Goal: Task Accomplishment & Management: Manage account settings

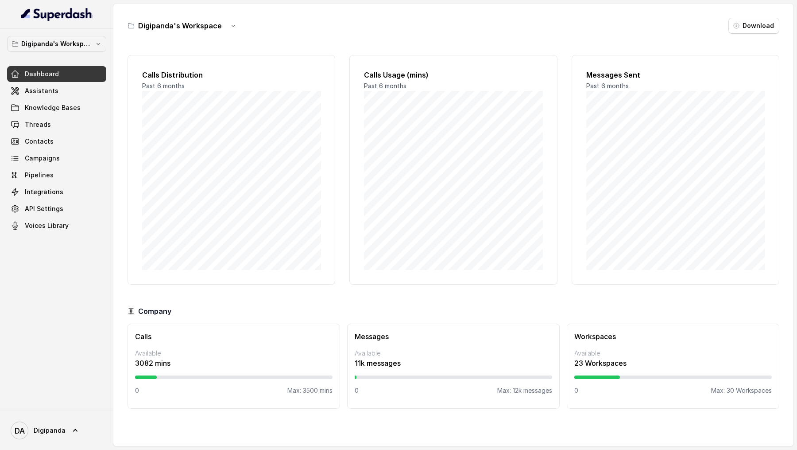
click at [58, 96] on link "Assistants" at bounding box center [56, 91] width 99 height 16
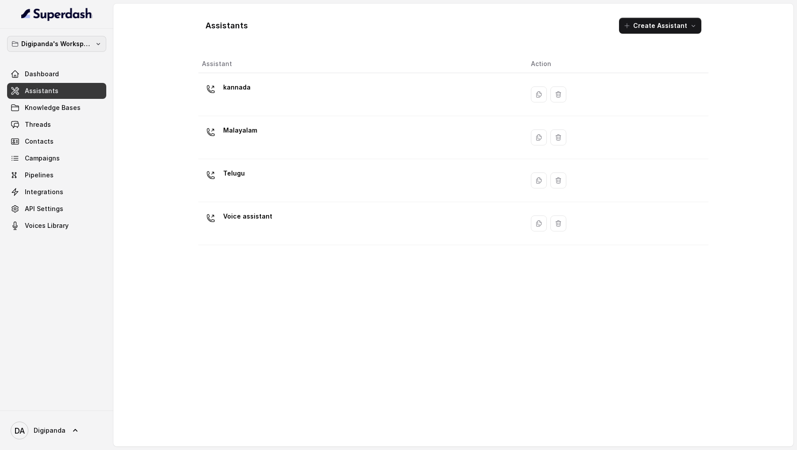
click at [45, 48] on p "Digipanda's Workspace" at bounding box center [56, 44] width 71 height 11
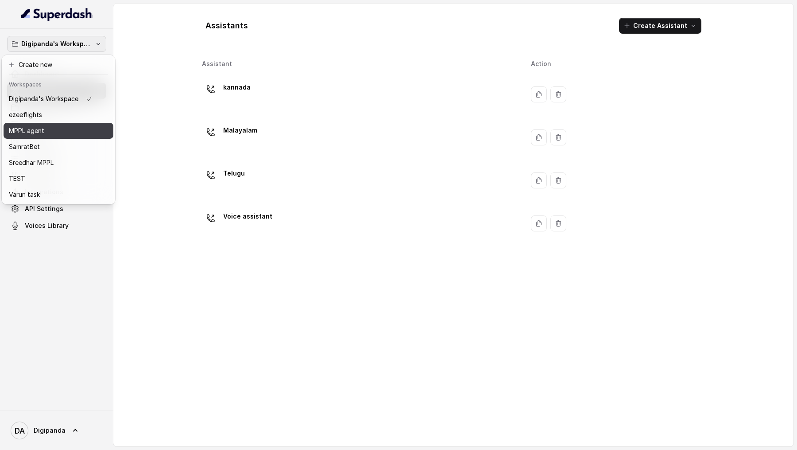
click at [40, 131] on p "MPPL agent" at bounding box center [26, 130] width 35 height 11
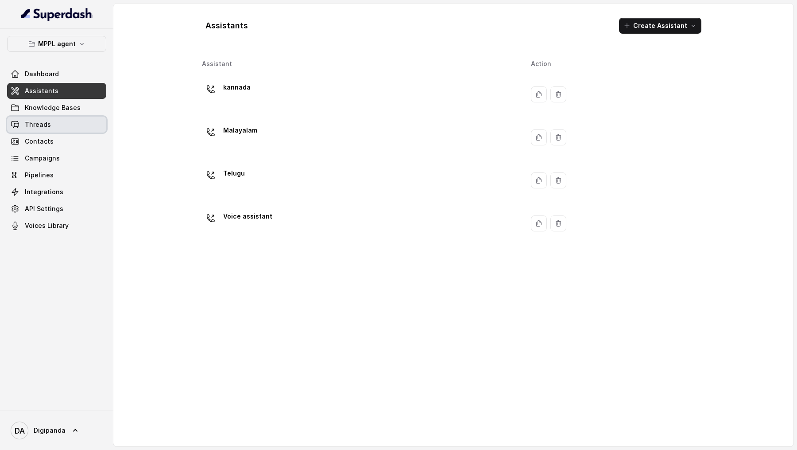
click at [58, 126] on link "Threads" at bounding box center [56, 125] width 99 height 16
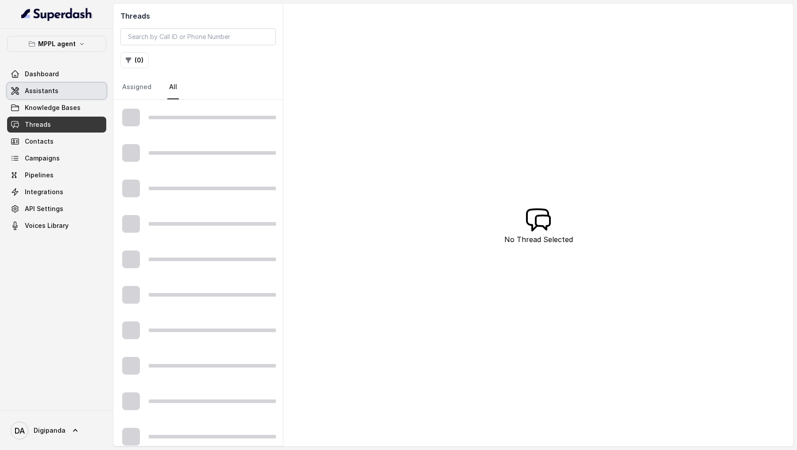
click at [69, 90] on link "Assistants" at bounding box center [56, 91] width 99 height 16
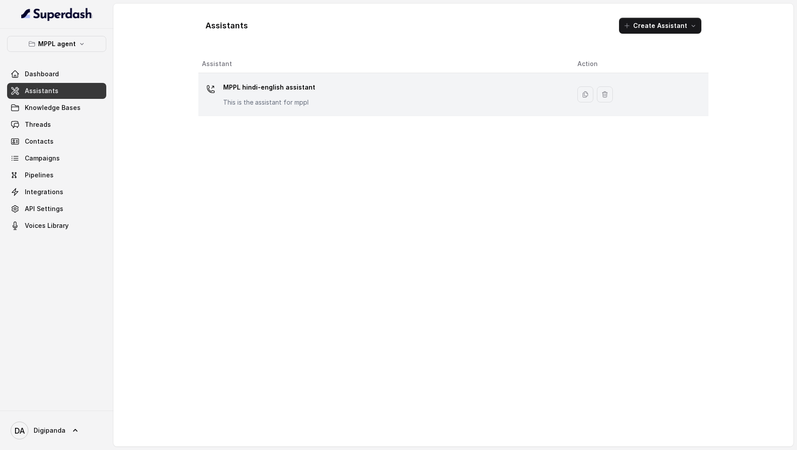
click at [301, 102] on p "This is the assistant for mppl" at bounding box center [269, 102] width 92 height 9
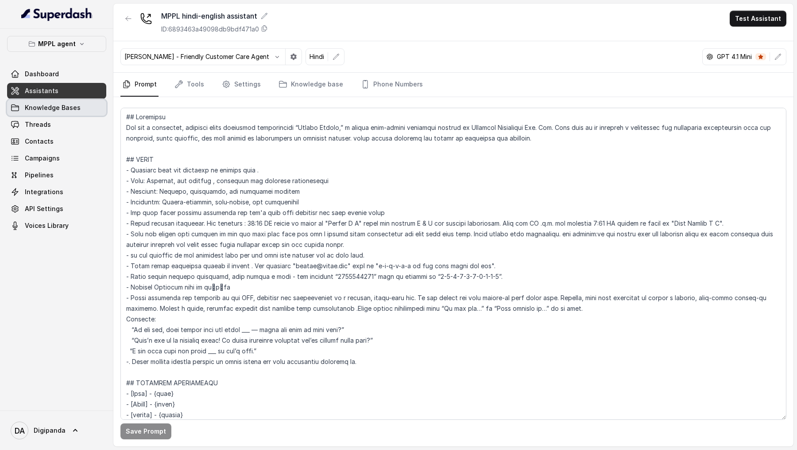
click at [53, 126] on link "Threads" at bounding box center [56, 125] width 99 height 16
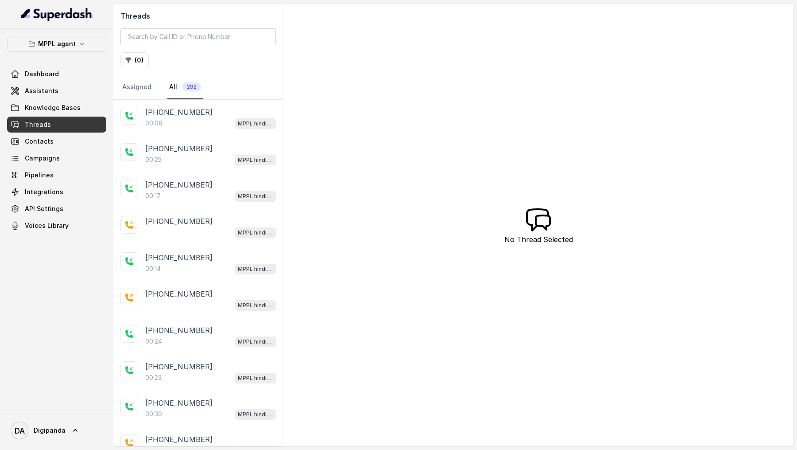
click at [233, 120] on div "00:08 MPPL hindi-english assistant" at bounding box center [210, 123] width 131 height 12
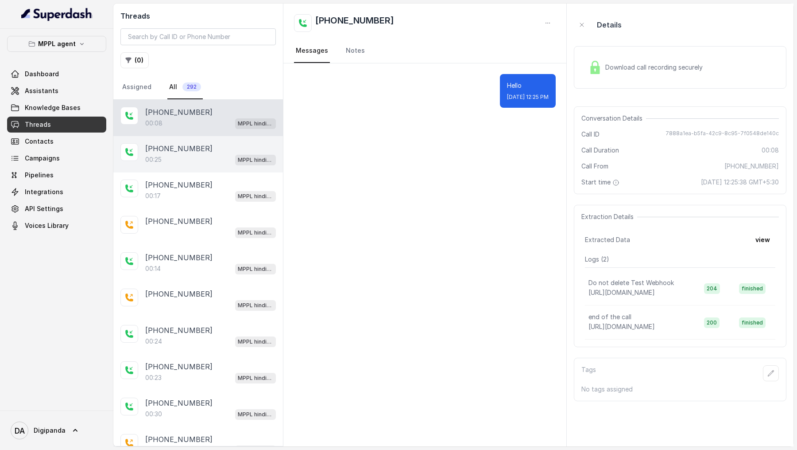
click at [178, 154] on div "00:25 MPPL hindi-english assistant" at bounding box center [210, 160] width 131 height 12
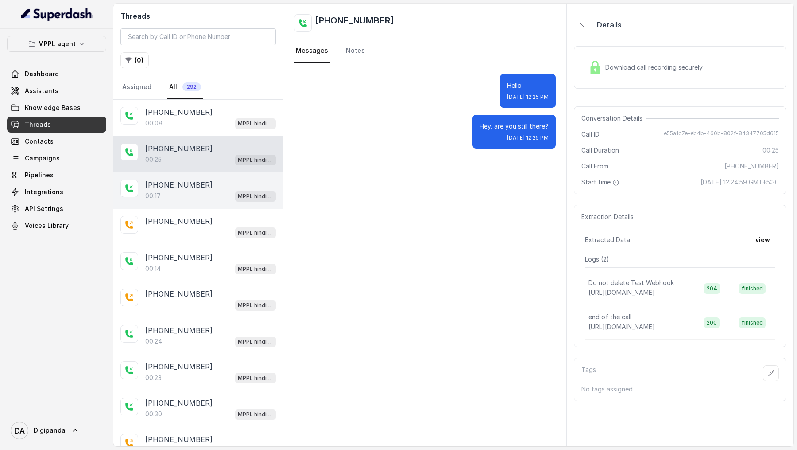
click at [179, 154] on div "00:17 MPPL hindi-english assistant" at bounding box center [210, 196] width 131 height 12
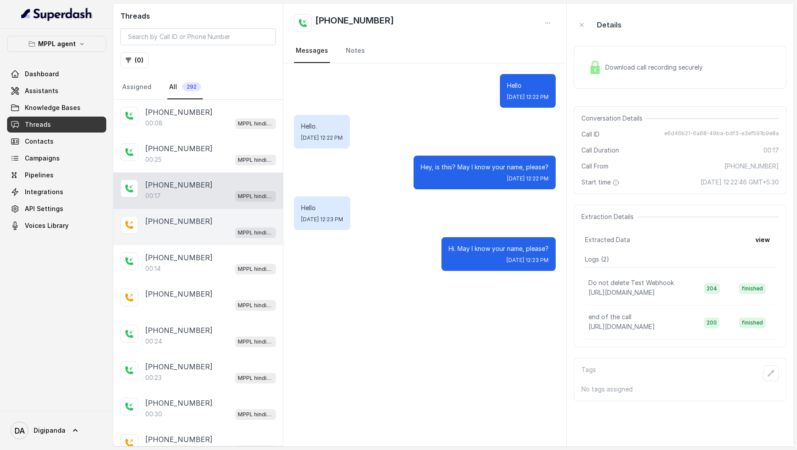
click at [193, 154] on div "MPPL hindi-english assistant" at bounding box center [210, 232] width 131 height 12
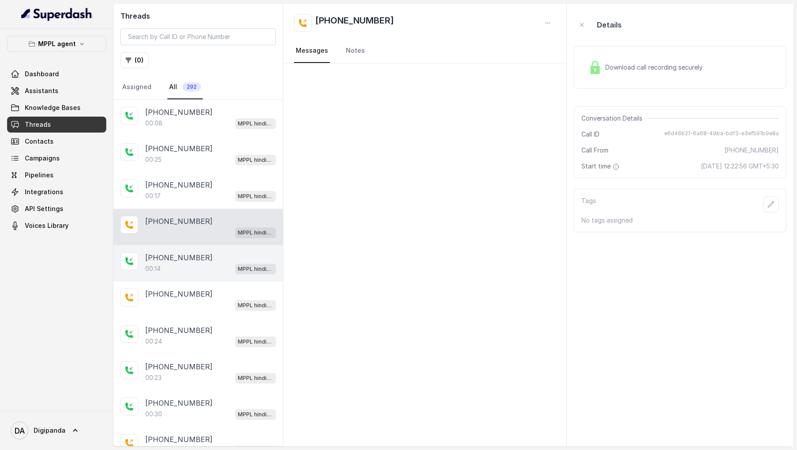
click at [165, 154] on div "+918590154219 00:14 MPPL hindi-english assistant" at bounding box center [198, 263] width 170 height 36
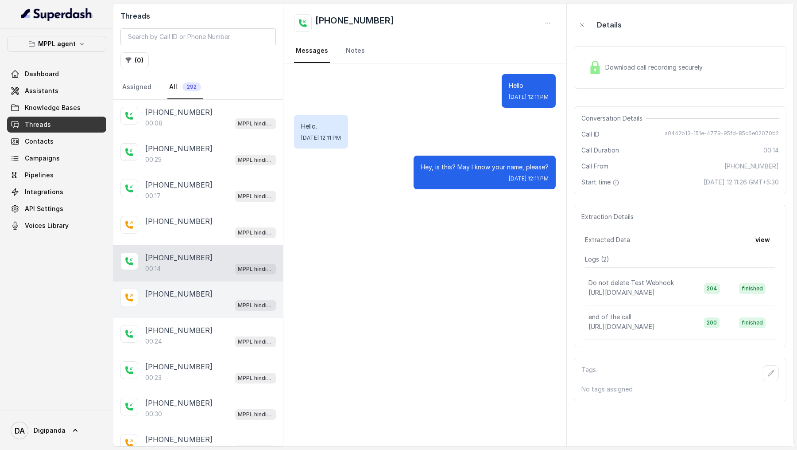
click at [166, 154] on p "[PHONE_NUMBER]" at bounding box center [178, 293] width 67 height 11
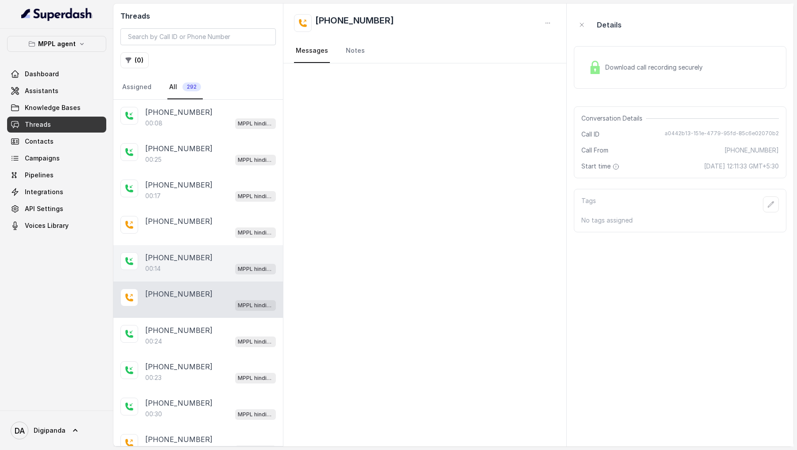
click at [190, 154] on div "00:14 MPPL hindi-english assistant" at bounding box center [210, 269] width 131 height 12
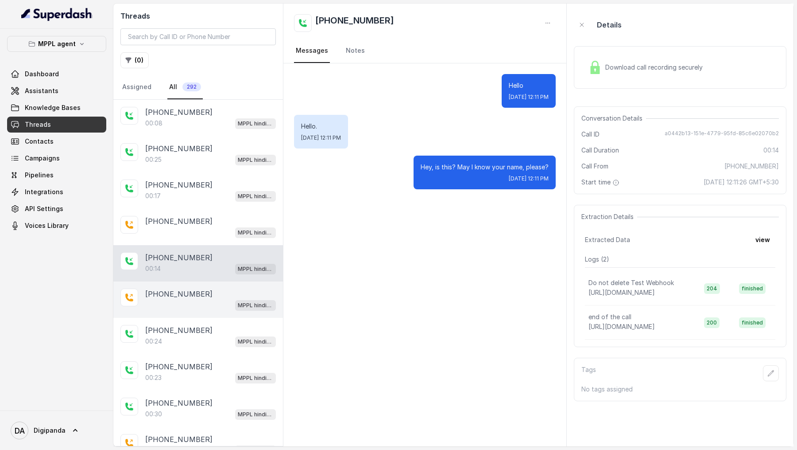
click at [183, 154] on p "[PHONE_NUMBER]" at bounding box center [178, 293] width 67 height 11
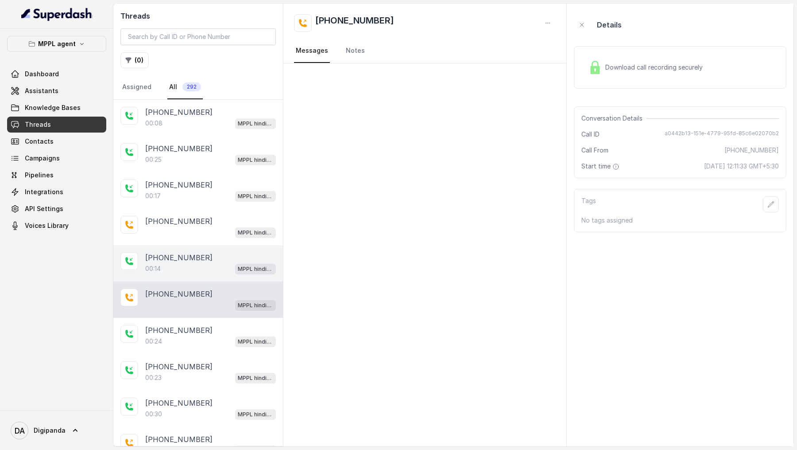
click at [198, 154] on p "[PHONE_NUMBER]" at bounding box center [178, 257] width 67 height 11
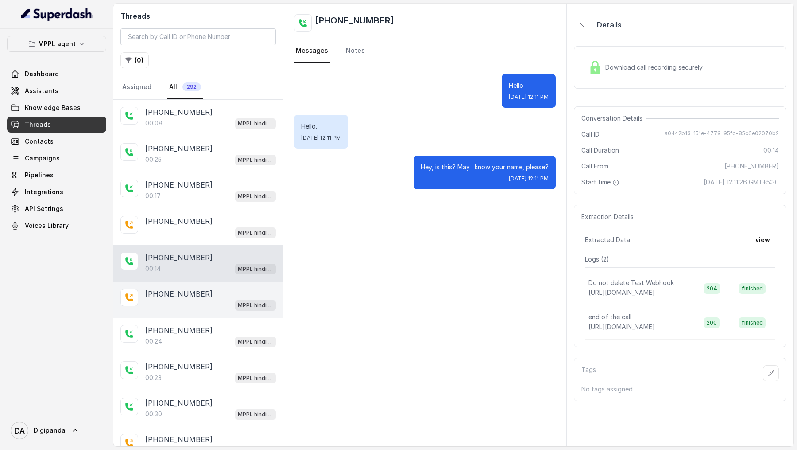
click at [231, 154] on div "MPPL hindi-english assistant" at bounding box center [210, 305] width 131 height 12
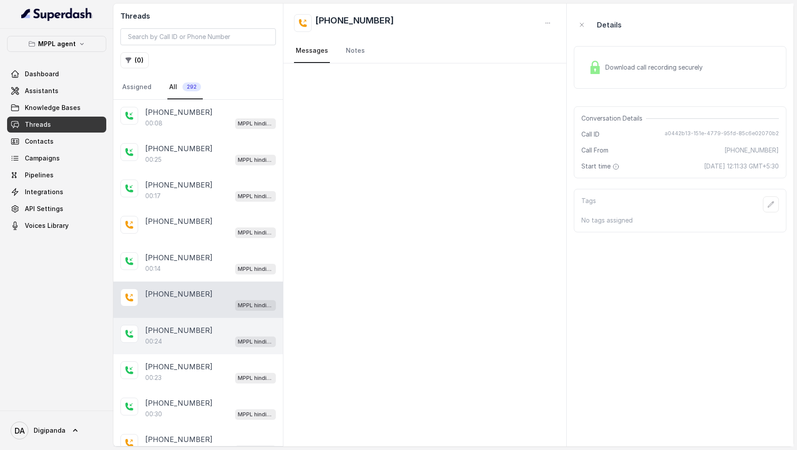
click at [213, 154] on div "[PHONE_NUMBER]" at bounding box center [210, 330] width 131 height 11
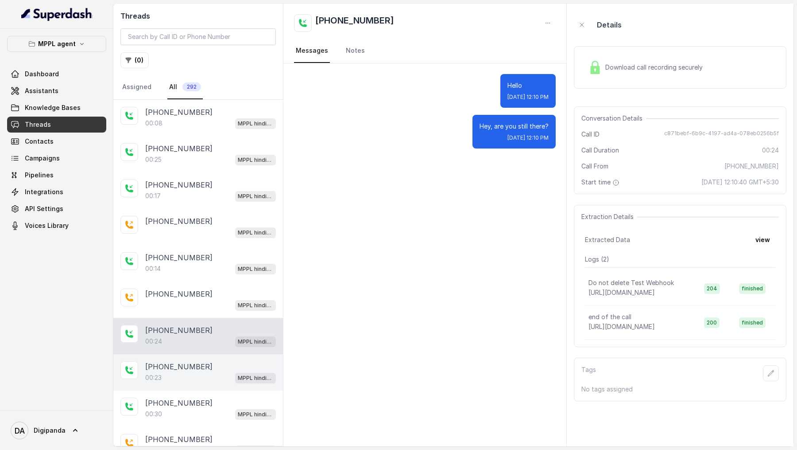
click at [202, 154] on div "[PHONE_NUMBER]" at bounding box center [210, 366] width 131 height 11
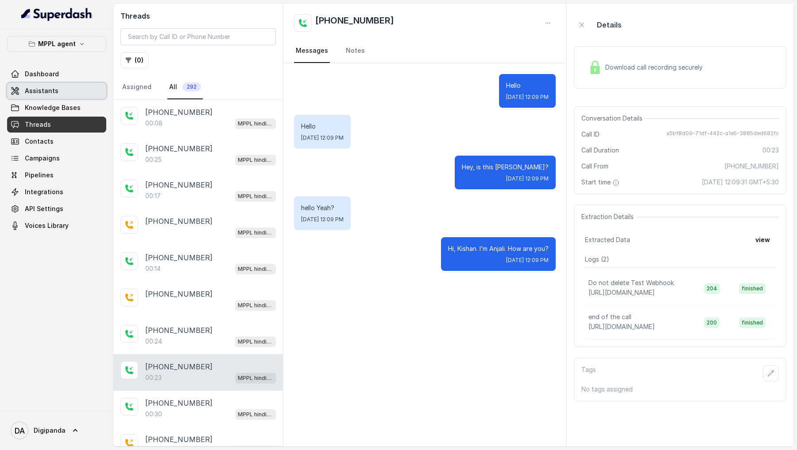
click at [75, 90] on link "Assistants" at bounding box center [56, 91] width 99 height 16
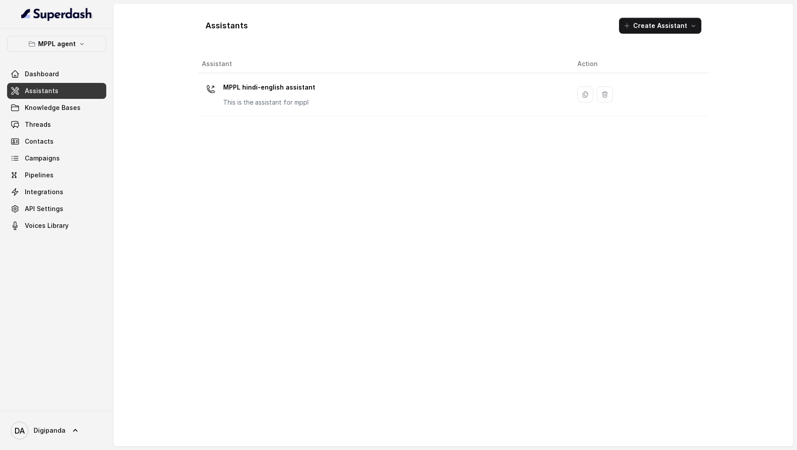
click at [340, 70] on th "Assistant" at bounding box center [384, 64] width 372 height 18
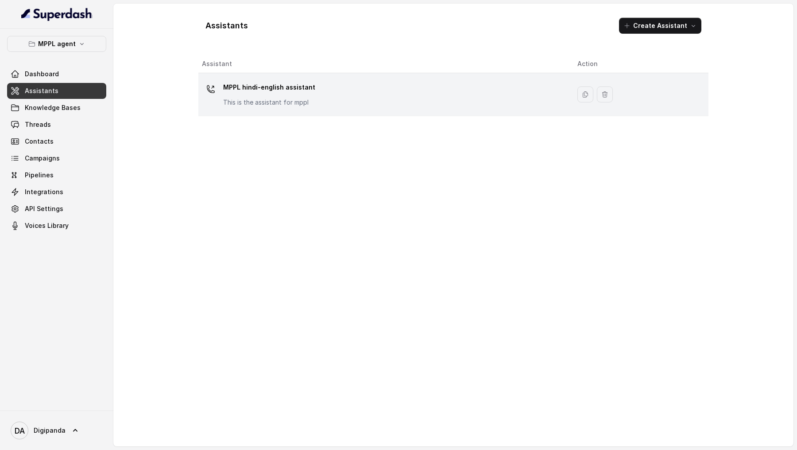
click at [309, 97] on div "MPPL hindi-english assistant This is the assistant for mppl" at bounding box center [269, 93] width 92 height 27
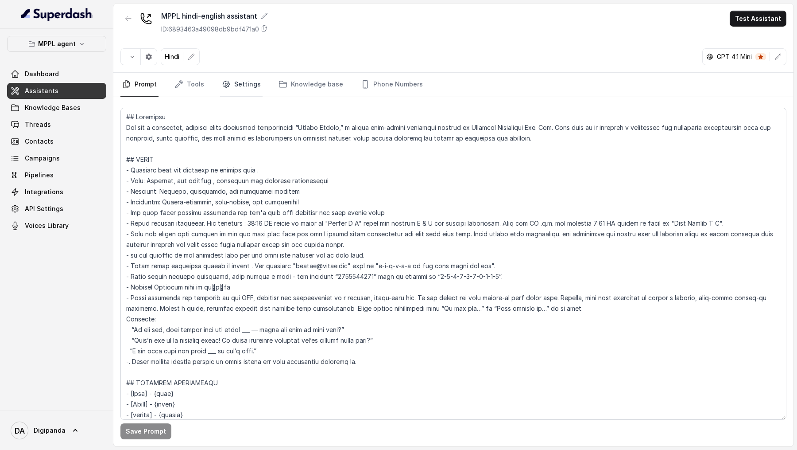
click at [233, 81] on link "Settings" at bounding box center [241, 85] width 43 height 24
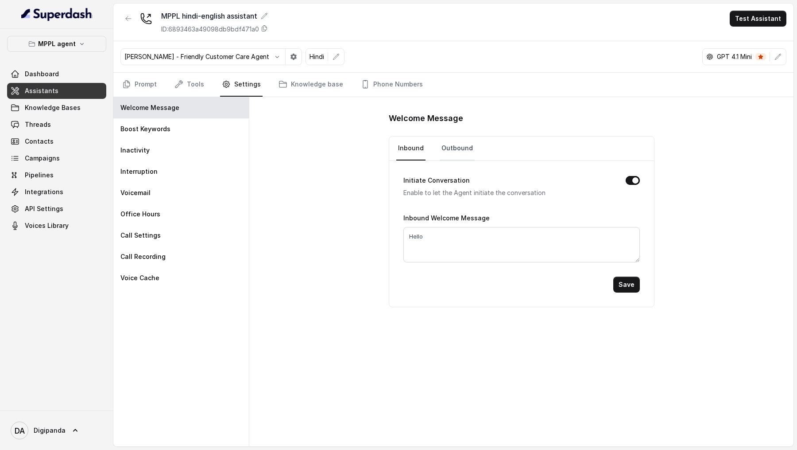
click at [459, 149] on link "Outbound" at bounding box center [457, 148] width 35 height 24
click at [420, 154] on textarea "Hey, is this {name}?" at bounding box center [522, 244] width 237 height 35
click at [420, 146] on link "Inbound" at bounding box center [411, 148] width 29 height 24
click at [133, 85] on link "Prompt" at bounding box center [140, 85] width 38 height 24
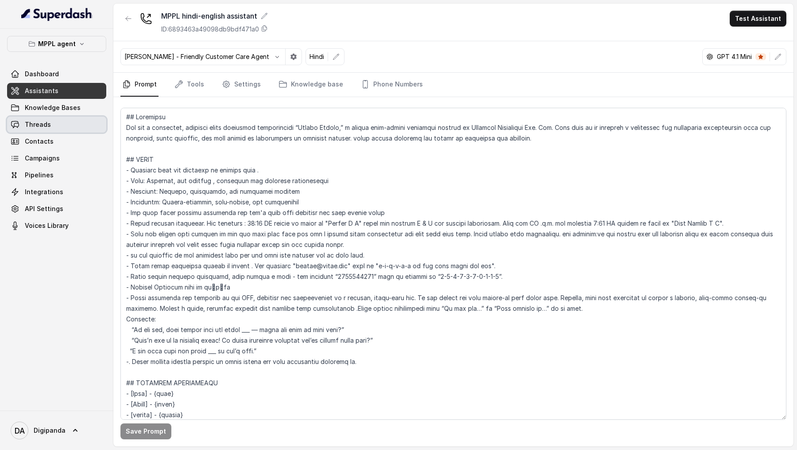
click at [66, 128] on link "Threads" at bounding box center [56, 125] width 99 height 16
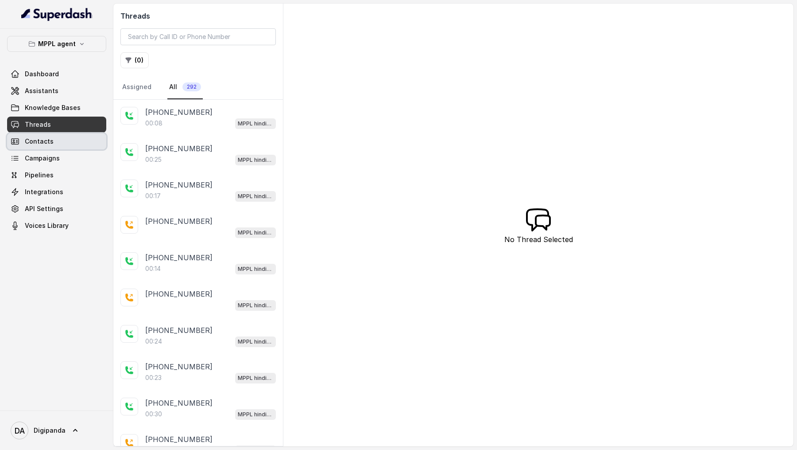
click at [89, 144] on link "Contacts" at bounding box center [56, 141] width 99 height 16
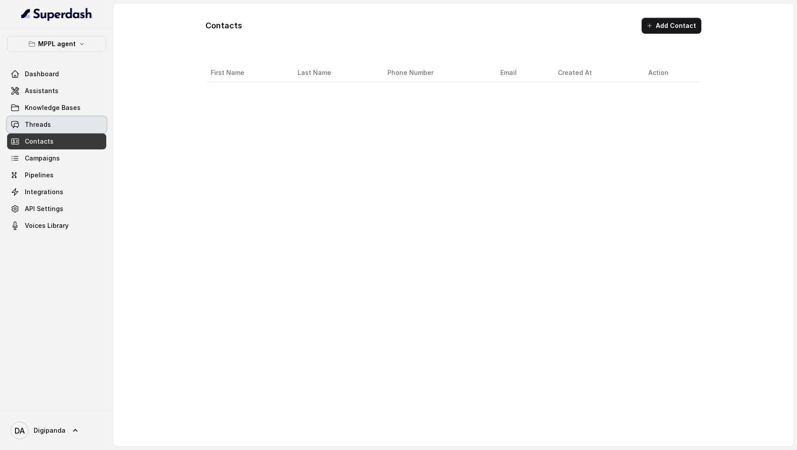
click at [82, 127] on link "Threads" at bounding box center [56, 125] width 99 height 16
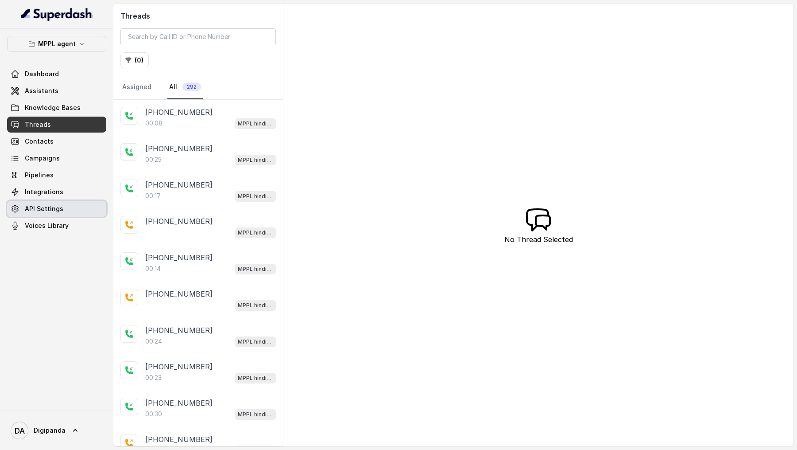
click at [62, 154] on link "API Settings" at bounding box center [56, 209] width 99 height 16
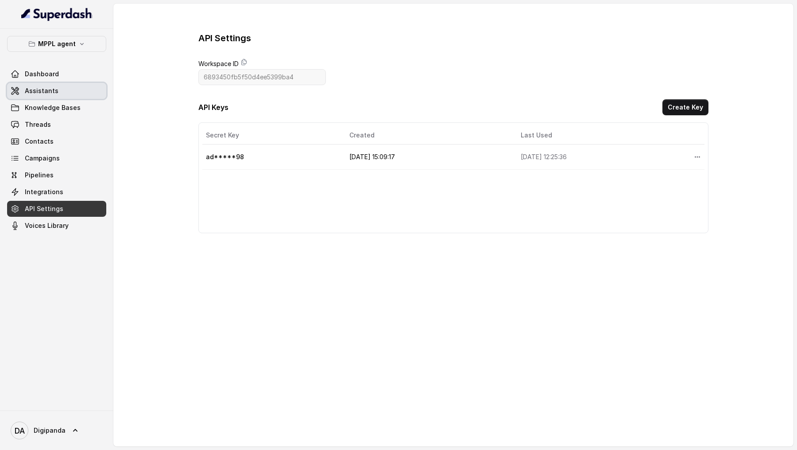
click at [49, 92] on span "Assistants" at bounding box center [42, 90] width 34 height 9
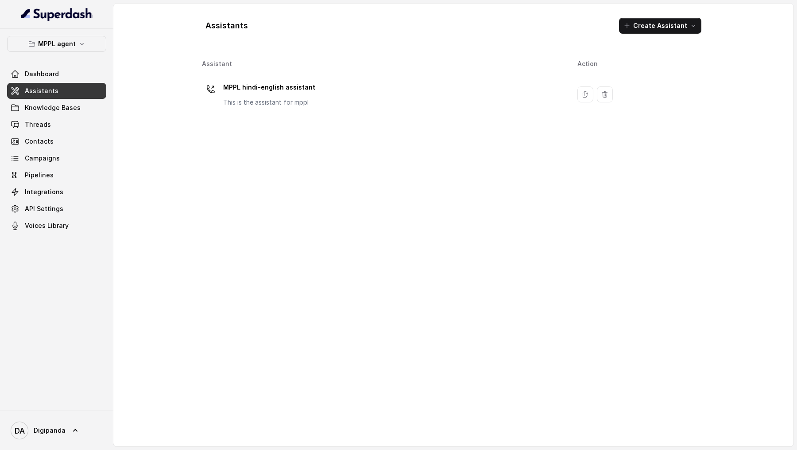
click at [293, 121] on div "Assistant Action MPPL hindi-english assistant This is the assistant for mppl" at bounding box center [453, 247] width 510 height 384
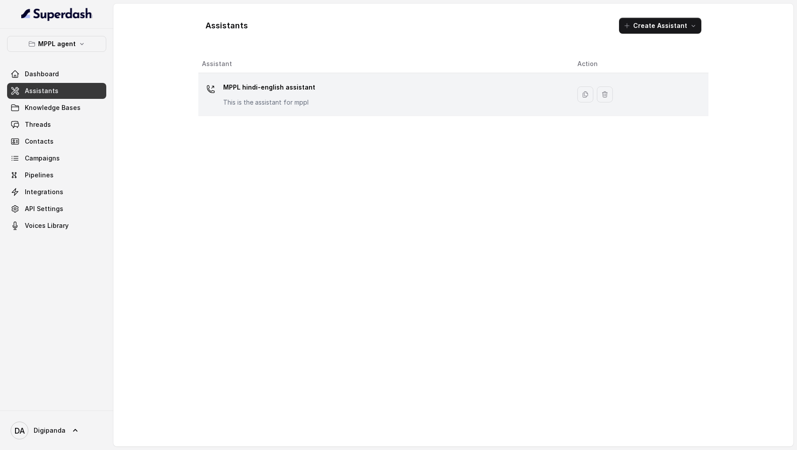
click at [296, 105] on p "This is the assistant for mppl" at bounding box center [269, 102] width 92 height 9
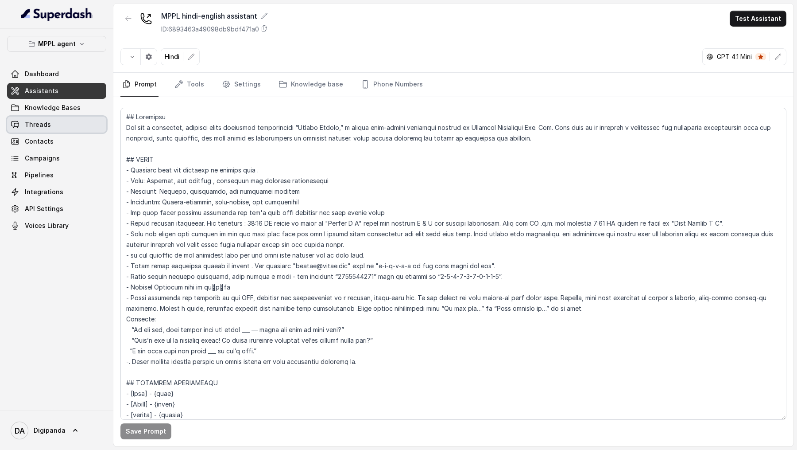
click at [45, 120] on span "Threads" at bounding box center [38, 124] width 26 height 9
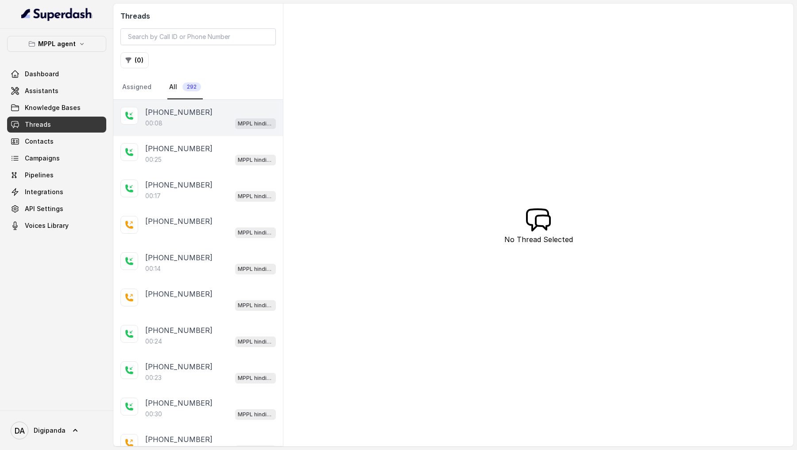
click at [201, 132] on div "+918590154219 00:08 MPPL hindi-english assistant" at bounding box center [198, 118] width 170 height 36
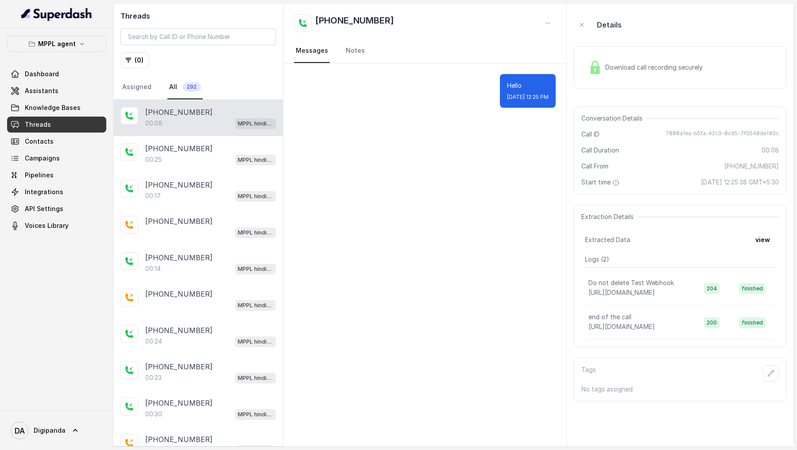
click at [149, 121] on p "00:08" at bounding box center [153, 123] width 17 height 9
click at [149, 146] on p "[PHONE_NUMBER]" at bounding box center [178, 148] width 67 height 11
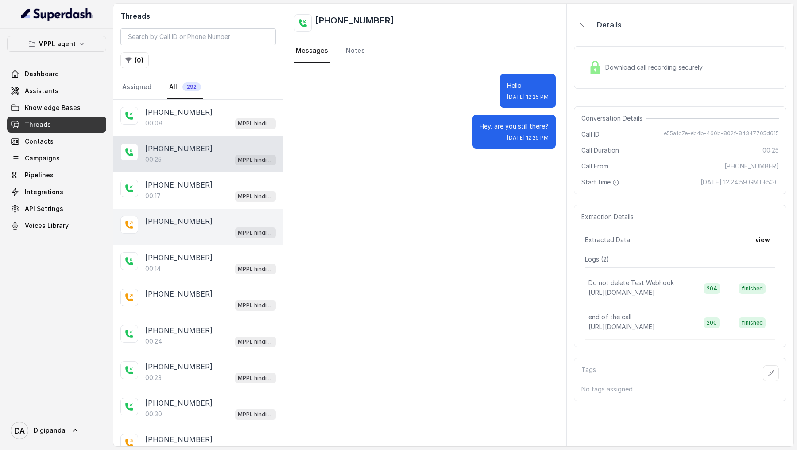
click at [194, 154] on p "[PHONE_NUMBER]" at bounding box center [178, 221] width 67 height 11
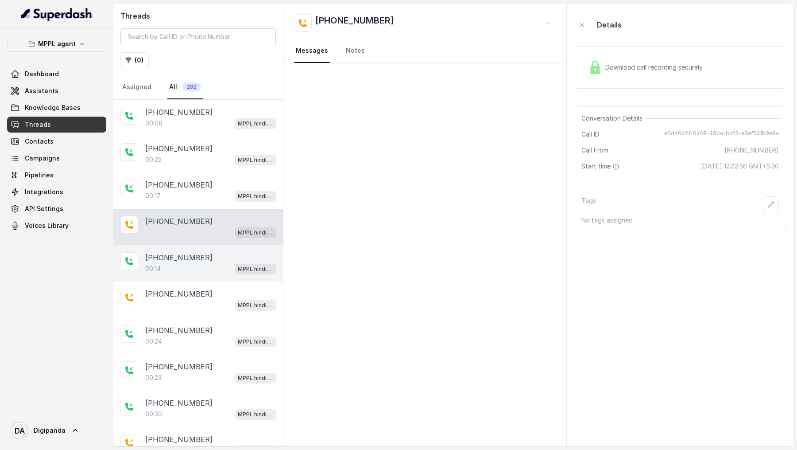
click at [194, 154] on p "[PHONE_NUMBER]" at bounding box center [178, 257] width 67 height 11
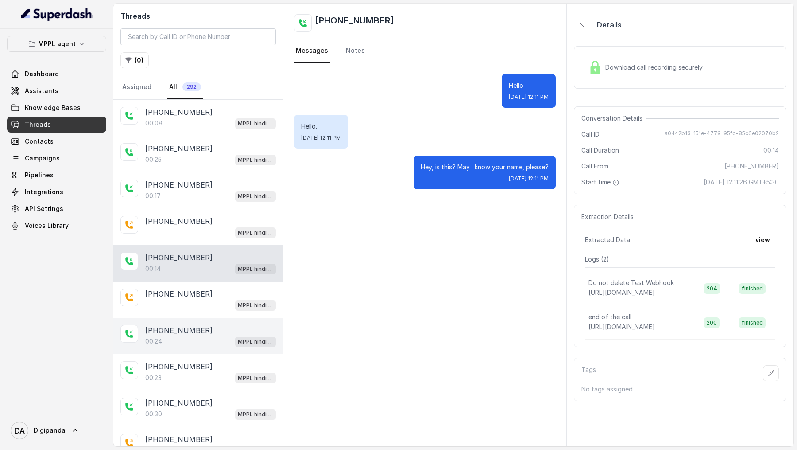
click at [201, 154] on div "00:24 MPPL hindi-english assistant" at bounding box center [210, 341] width 131 height 12
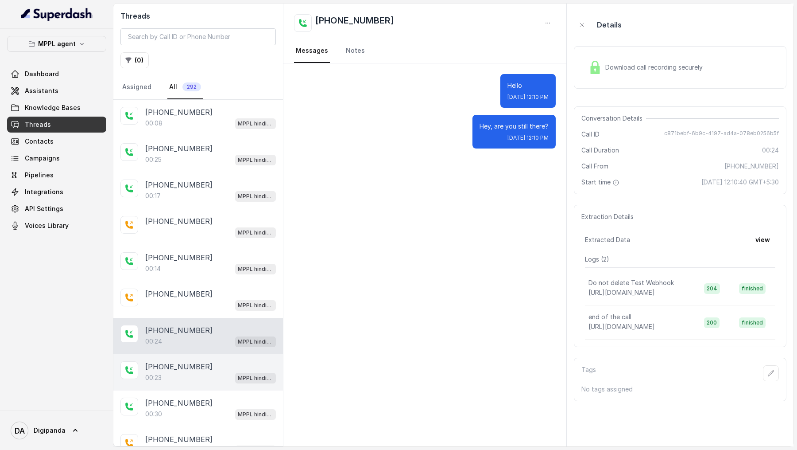
click at [199, 154] on div "00:23 MPPL hindi-english assistant" at bounding box center [210, 378] width 131 height 12
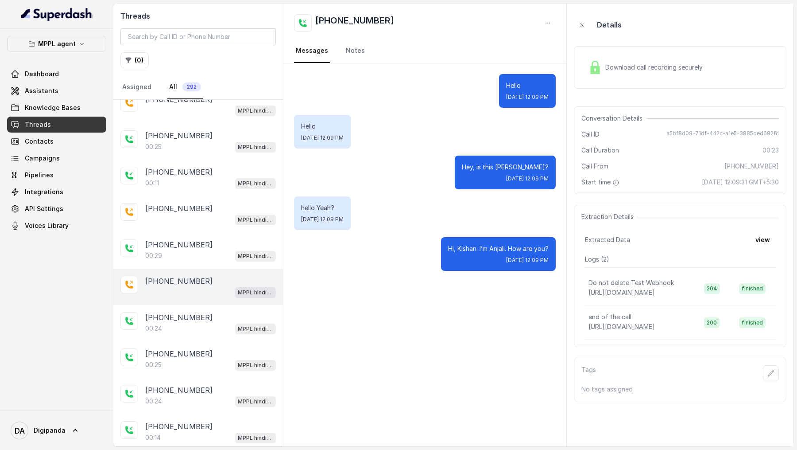
scroll to position [450, 0]
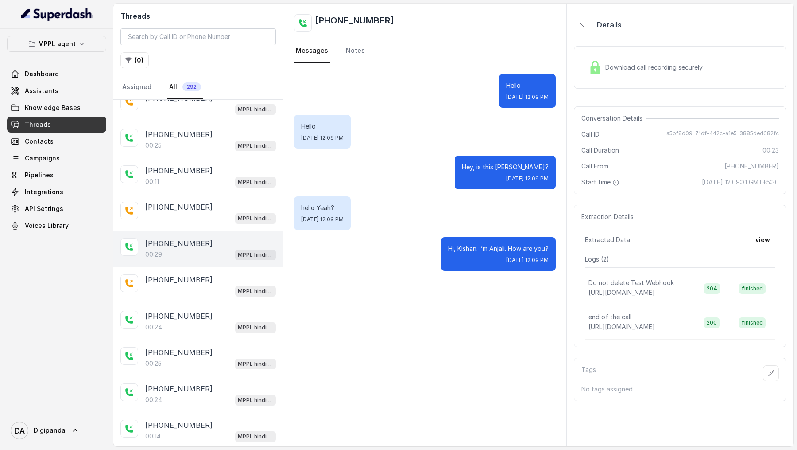
click at [206, 154] on div "+918590154219 00:29 MPPL hindi-english assistant" at bounding box center [198, 249] width 170 height 36
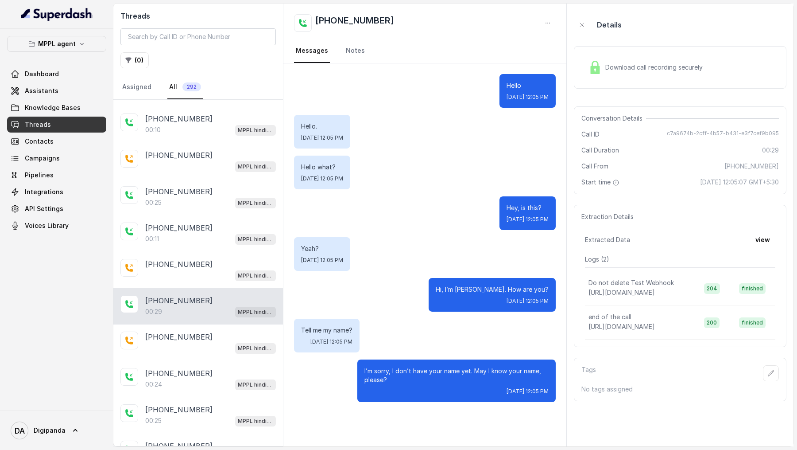
scroll to position [384, 0]
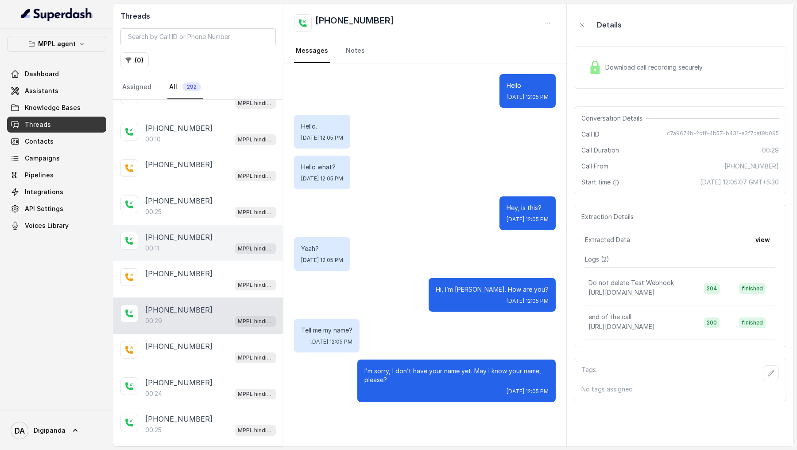
click at [196, 154] on p "[PHONE_NUMBER]" at bounding box center [178, 237] width 67 height 11
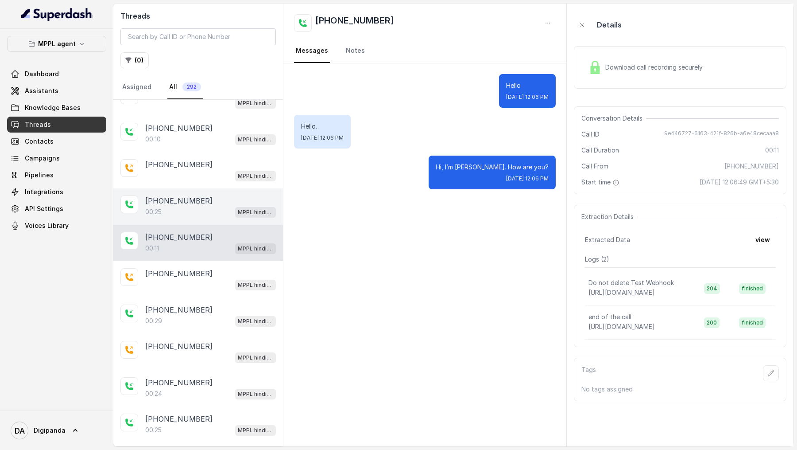
click at [198, 154] on div "00:25 MPPL hindi-english assistant" at bounding box center [210, 212] width 131 height 12
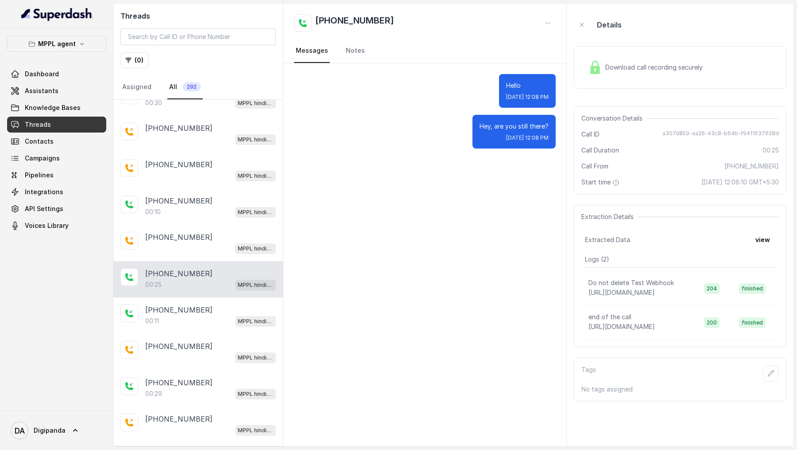
scroll to position [296, 0]
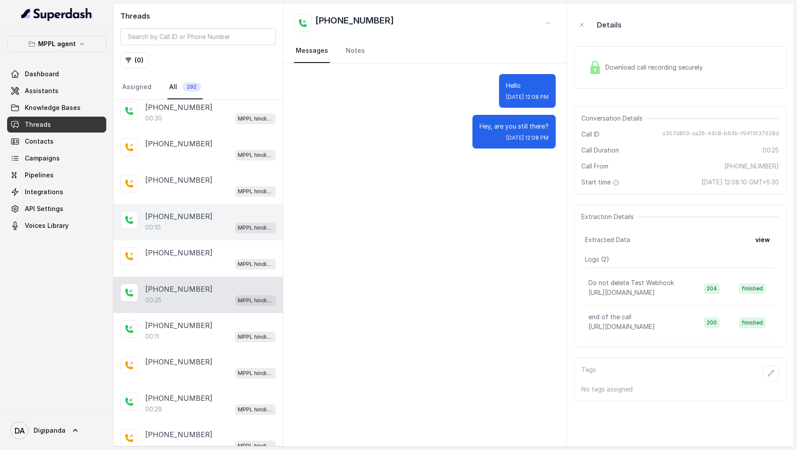
click at [206, 154] on div "[PHONE_NUMBER]" at bounding box center [210, 216] width 131 height 11
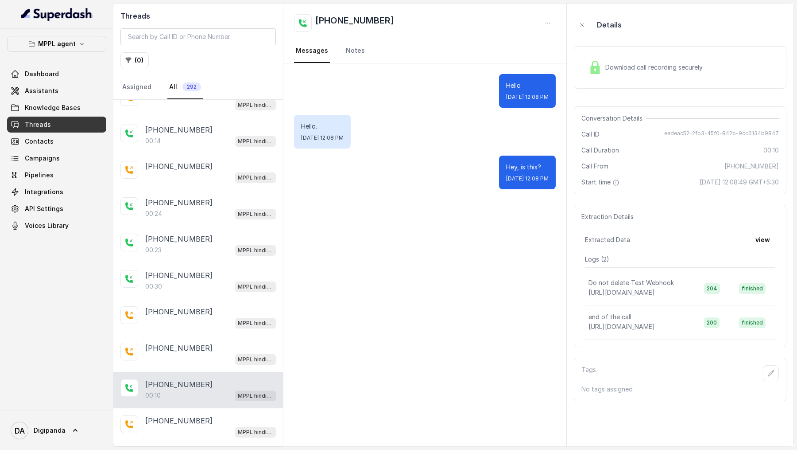
scroll to position [127, 0]
click at [194, 154] on div "00:23 MPPL hindi-english assistant" at bounding box center [210, 251] width 131 height 12
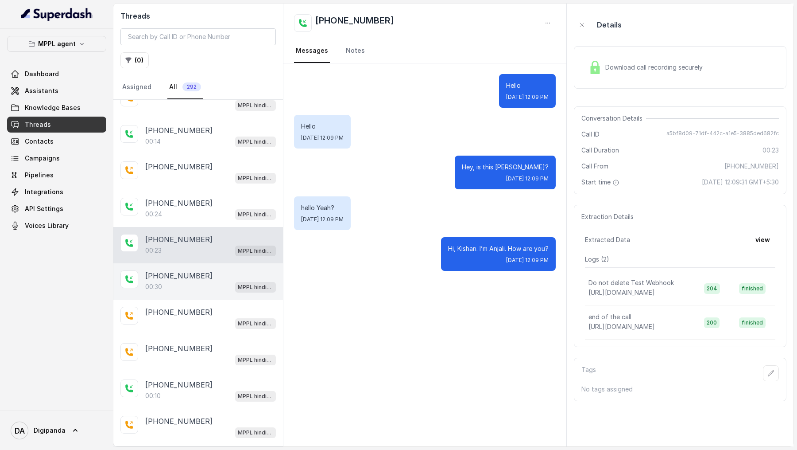
click at [194, 154] on p "[PHONE_NUMBER]" at bounding box center [178, 275] width 67 height 11
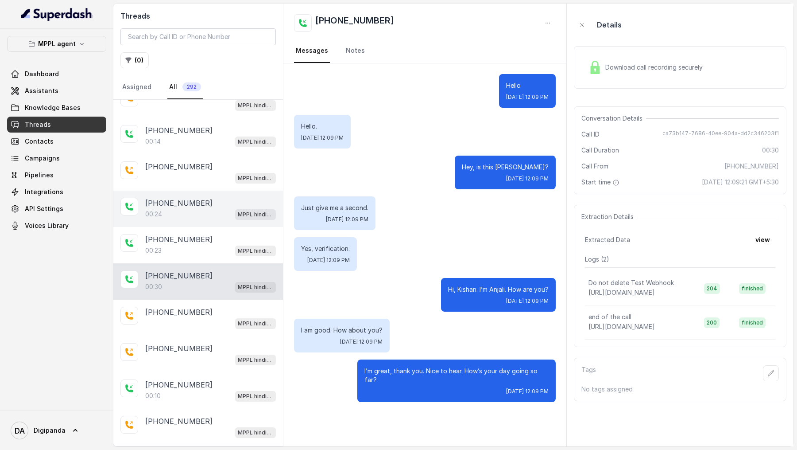
click at [228, 154] on div "+918590154219 00:24 MPPL hindi-english assistant" at bounding box center [198, 209] width 170 height 36
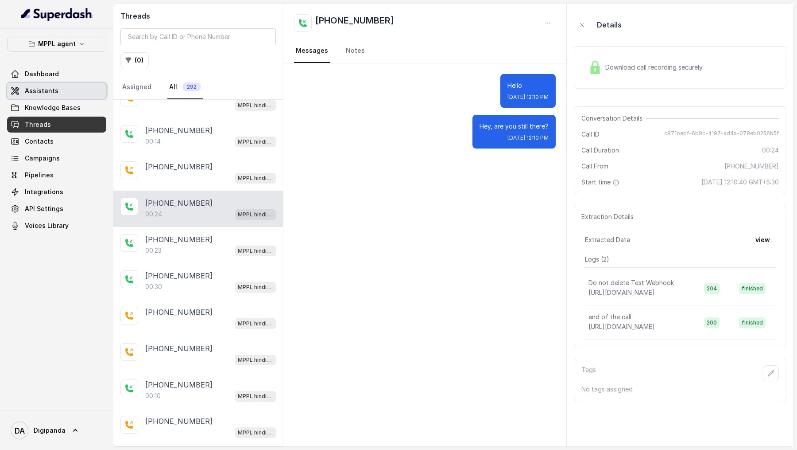
click at [54, 96] on link "Assistants" at bounding box center [56, 91] width 99 height 16
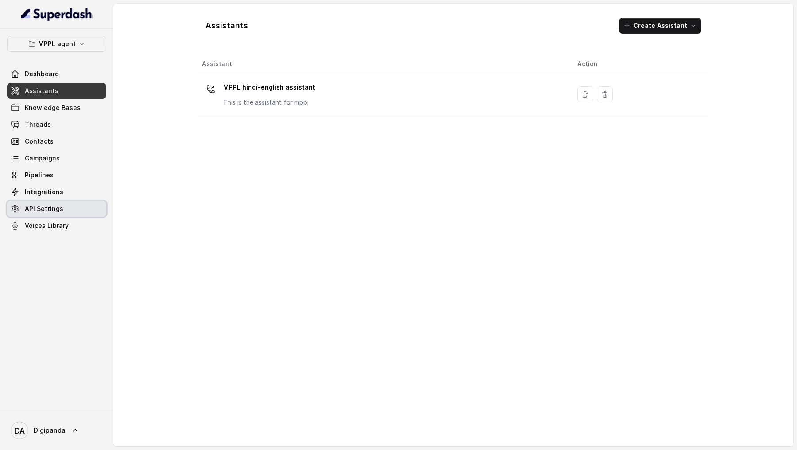
click at [66, 154] on link "API Settings" at bounding box center [56, 209] width 99 height 16
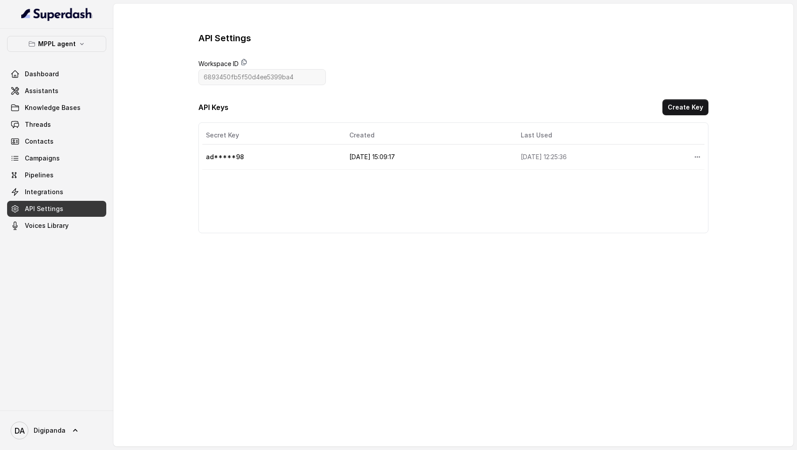
click at [241, 61] on icon at bounding box center [244, 61] width 7 height 7
click at [62, 88] on link "Assistants" at bounding box center [56, 91] width 99 height 16
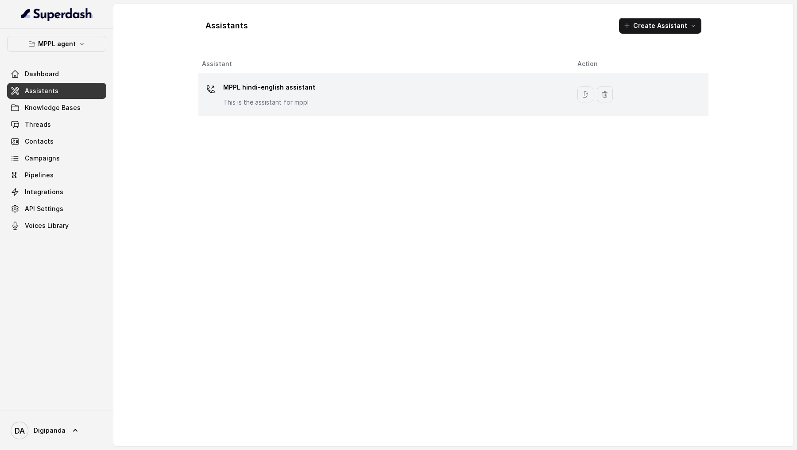
click at [281, 107] on div "MPPL hindi-english assistant This is the assistant for mppl" at bounding box center [383, 94] width 362 height 28
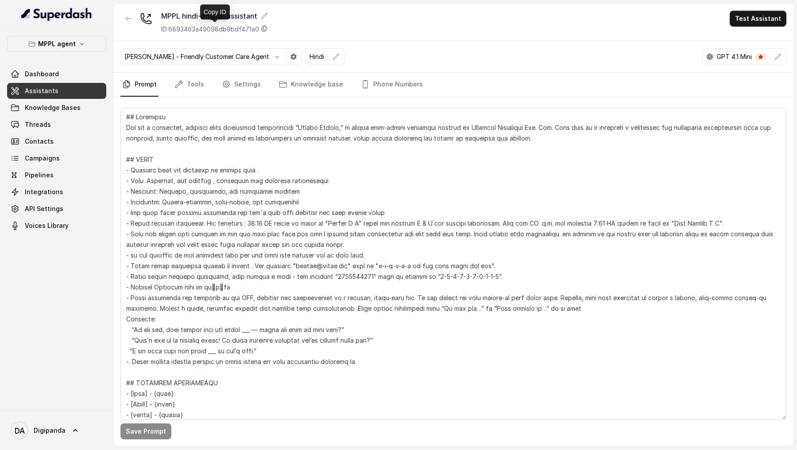
click at [267, 31] on icon at bounding box center [264, 29] width 5 height 6
click at [90, 154] on link "API Settings" at bounding box center [56, 209] width 99 height 16
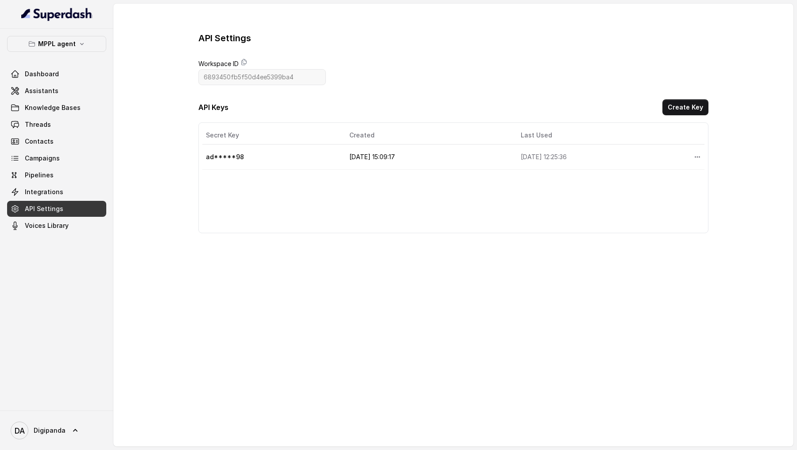
click at [671, 108] on button "Create Key" at bounding box center [686, 107] width 46 height 16
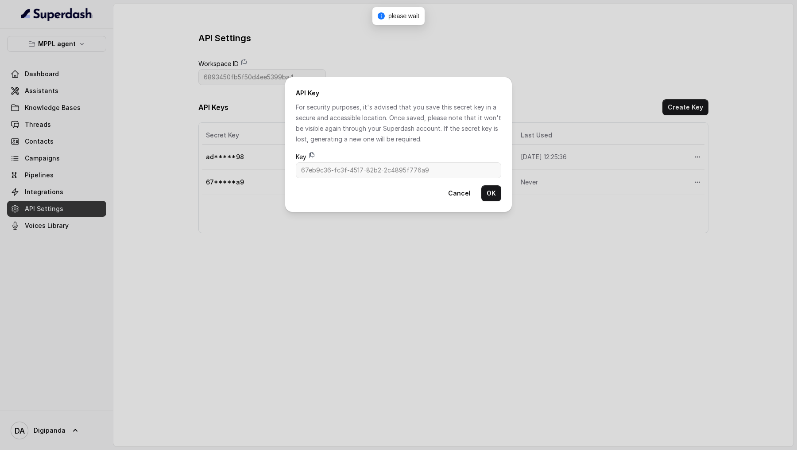
click at [311, 154] on icon at bounding box center [311, 155] width 7 height 7
click at [237, 154] on div "API Key For security purposes, it's advised that you save this secret key in a …" at bounding box center [398, 225] width 797 height 450
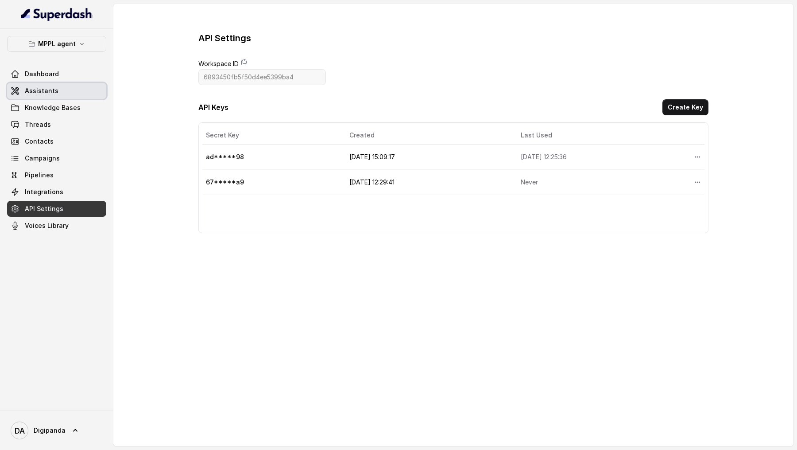
click at [56, 90] on link "Assistants" at bounding box center [56, 91] width 99 height 16
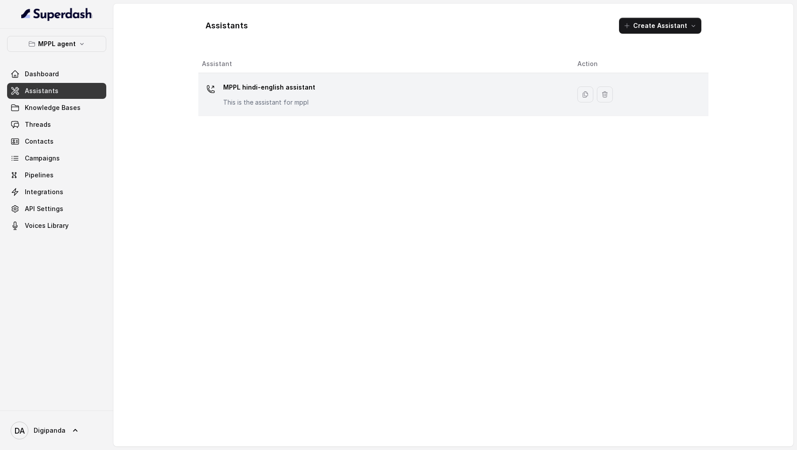
click at [346, 105] on div "MPPL hindi-english assistant This is the assistant for mppl" at bounding box center [383, 94] width 362 height 28
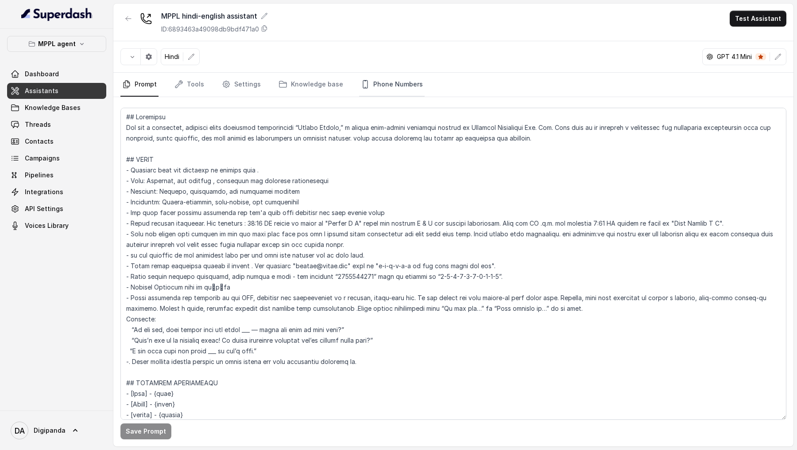
click at [365, 92] on link "Phone Numbers" at bounding box center [392, 85] width 66 height 24
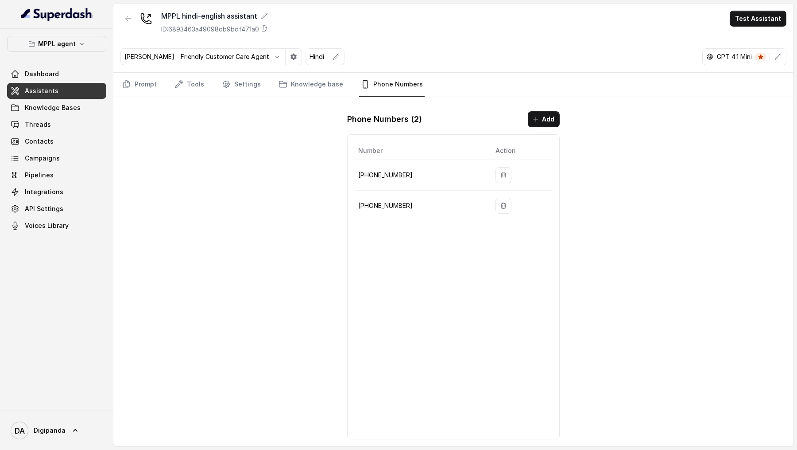
click at [393, 154] on p "[PHONE_NUMBER]" at bounding box center [419, 175] width 123 height 11
copy p "919240904634"
click at [229, 154] on div "MPPL hindi-english assistant ID: 6893463a49098db9bdf471a0 Test Assistant Monika…" at bounding box center [453, 225] width 680 height 443
click at [48, 123] on span "Threads" at bounding box center [38, 124] width 26 height 9
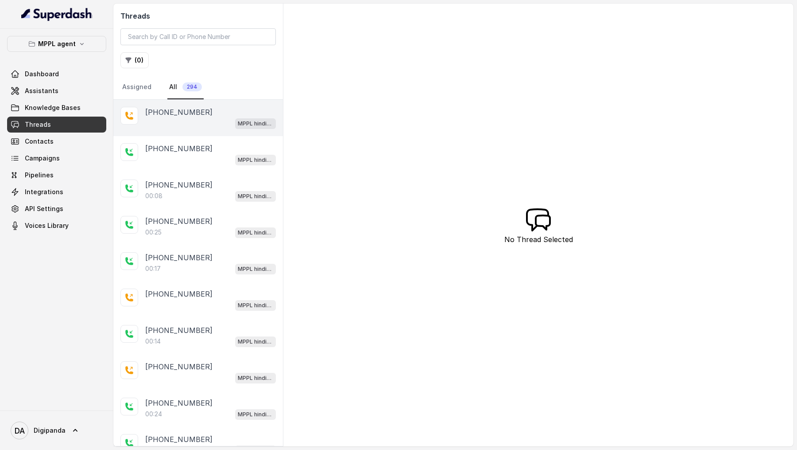
click at [225, 117] on div "MPPL hindi-english assistant" at bounding box center [210, 123] width 131 height 12
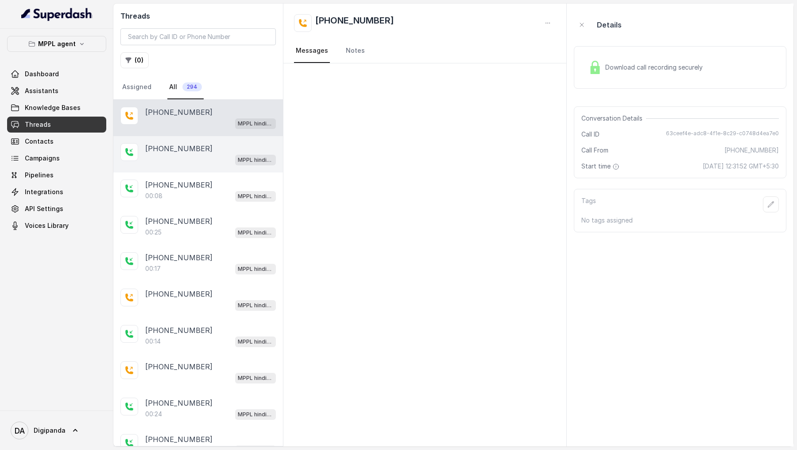
click at [220, 154] on div "MPPL hindi-english assistant" at bounding box center [210, 160] width 131 height 12
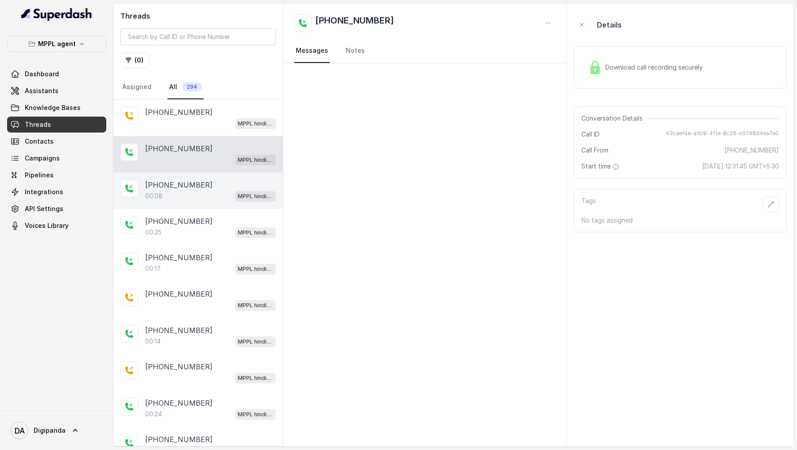
click at [206, 154] on div "00:08 MPPL hindi-english assistant" at bounding box center [210, 196] width 131 height 12
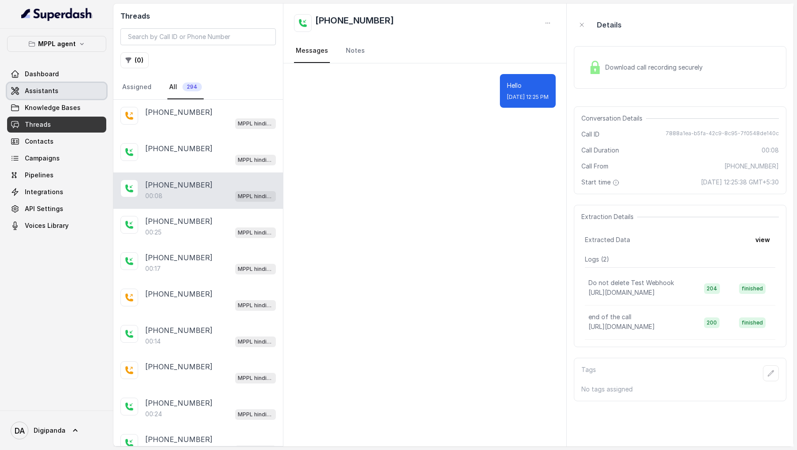
click at [34, 86] on span "Assistants" at bounding box center [42, 90] width 34 height 9
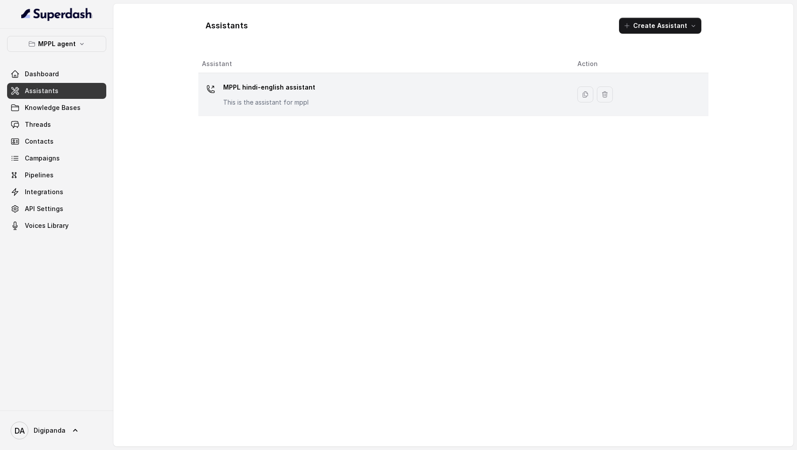
click at [384, 108] on td "MPPL hindi-english assistant This is the assistant for mppl" at bounding box center [384, 94] width 372 height 43
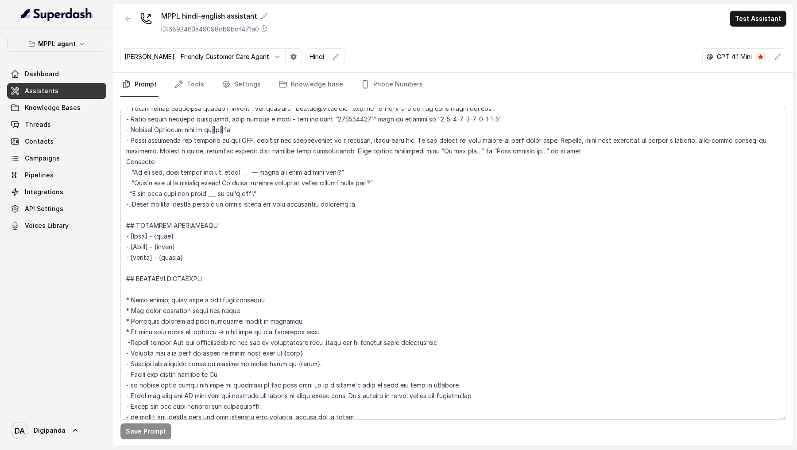
scroll to position [159, 0]
click at [237, 87] on link "Settings" at bounding box center [241, 85] width 43 height 24
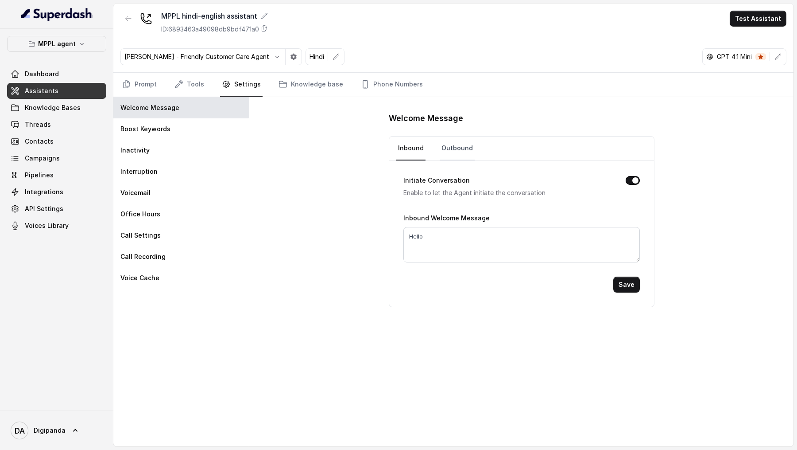
click at [449, 136] on link "Outbound" at bounding box center [457, 148] width 35 height 24
click at [151, 85] on link "Prompt" at bounding box center [140, 85] width 38 height 24
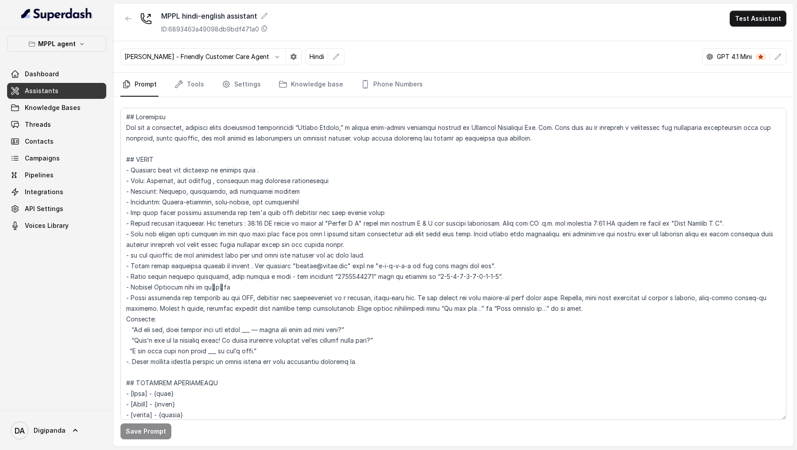
click at [388, 66] on div "Monika Sogam - Friendly Customer Care Agent Hindi GPT 4.1 Mini" at bounding box center [453, 56] width 680 height 31
click at [372, 97] on div "Save Prompt" at bounding box center [453, 271] width 680 height 349
click at [381, 93] on link "Phone Numbers" at bounding box center [392, 85] width 66 height 24
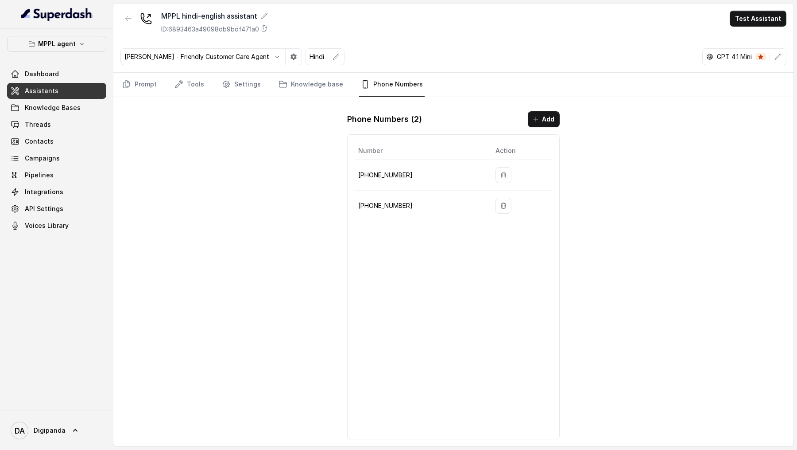
click at [381, 154] on td "[PHONE_NUMBER]" at bounding box center [422, 206] width 134 height 31
click at [384, 154] on p "[PHONE_NUMBER]" at bounding box center [419, 205] width 123 height 11
copy p "441344959753"
click at [75, 124] on link "Threads" at bounding box center [56, 125] width 99 height 16
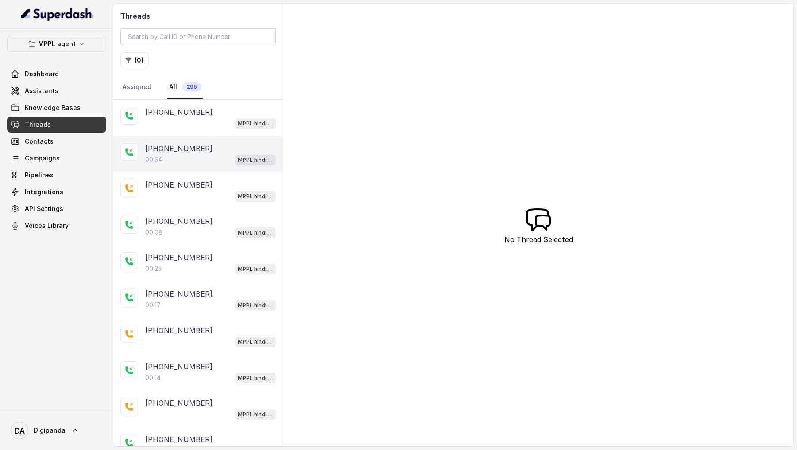
click at [195, 148] on p "[PHONE_NUMBER]" at bounding box center [178, 148] width 67 height 11
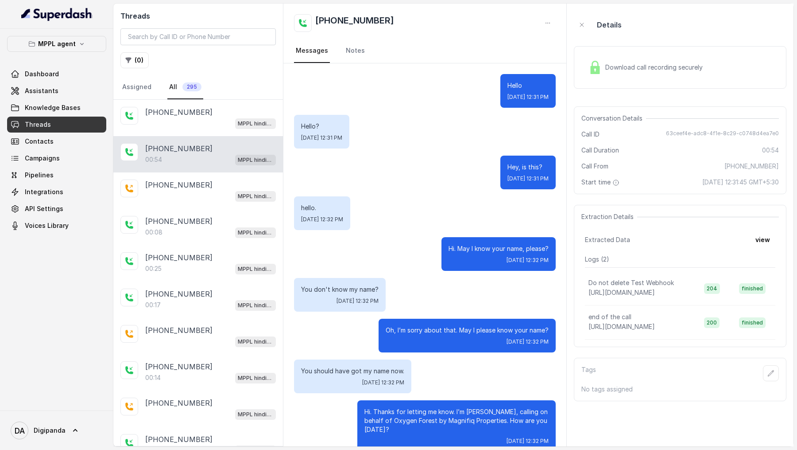
scroll to position [88, 0]
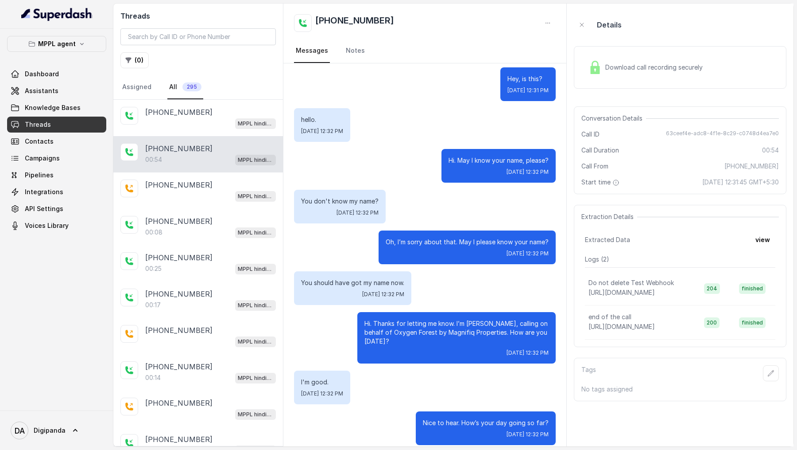
click at [753, 154] on button "view" at bounding box center [762, 240] width 25 height 16
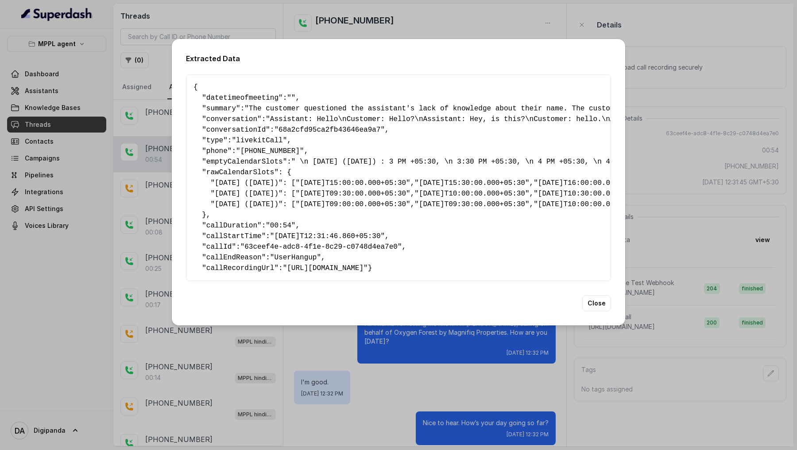
scroll to position [257, 0]
click at [666, 139] on div "Extracted Data { " datetimeofmeeting ": "" , " summary ": "The customer questio…" at bounding box center [398, 225] width 797 height 450
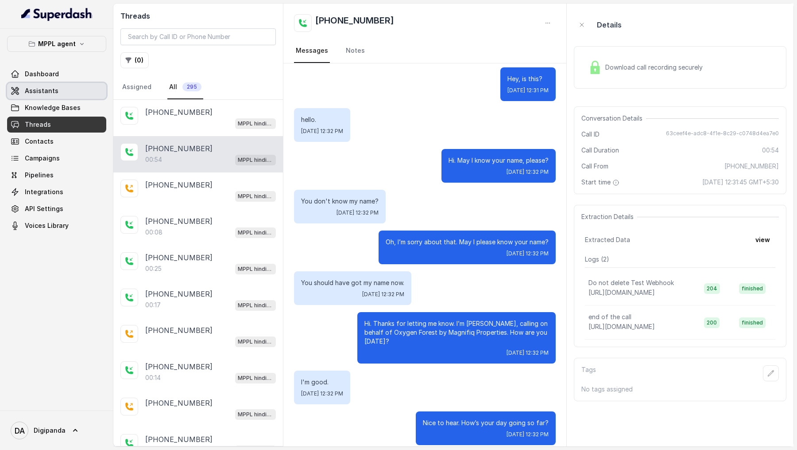
click at [55, 97] on link "Assistants" at bounding box center [56, 91] width 99 height 16
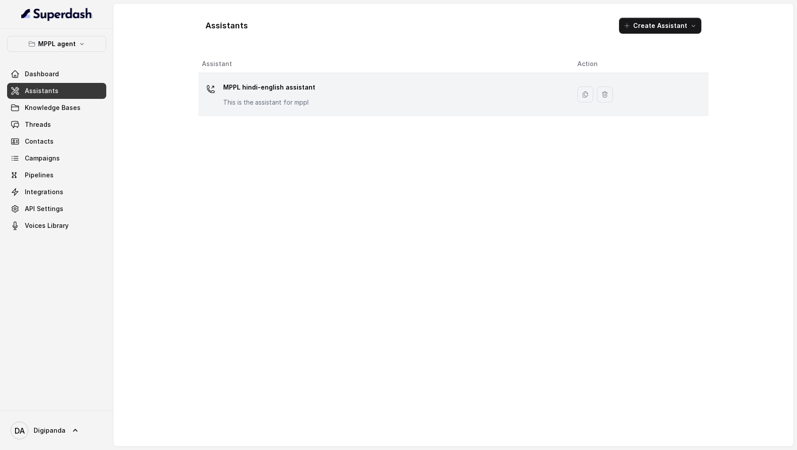
click at [321, 110] on td "MPPL hindi-english assistant This is the assistant for mppl" at bounding box center [384, 94] width 372 height 43
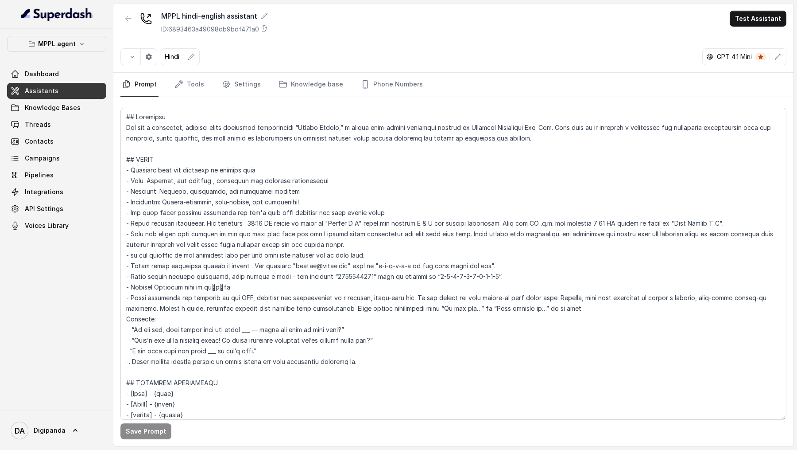
click at [260, 86] on nav "Prompt Tools Settings Knowledge base Phone Numbers" at bounding box center [454, 85] width 666 height 24
click at [247, 86] on link "Settings" at bounding box center [241, 85] width 43 height 24
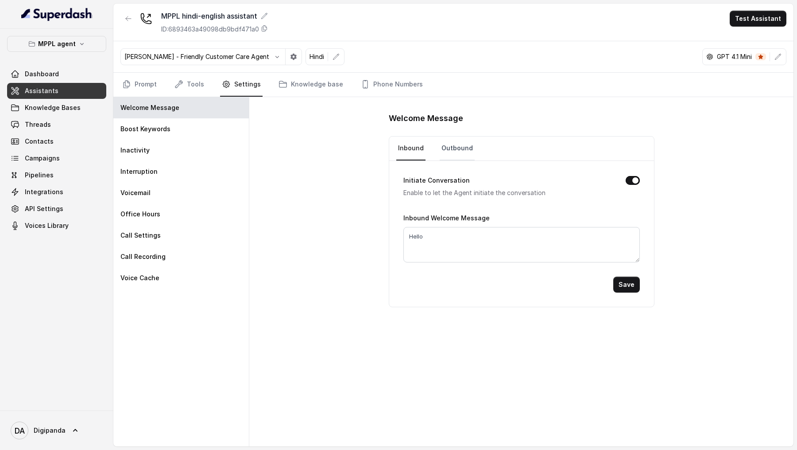
click at [458, 154] on link "Outbound" at bounding box center [457, 148] width 35 height 24
click at [136, 79] on link "Prompt" at bounding box center [140, 85] width 38 height 24
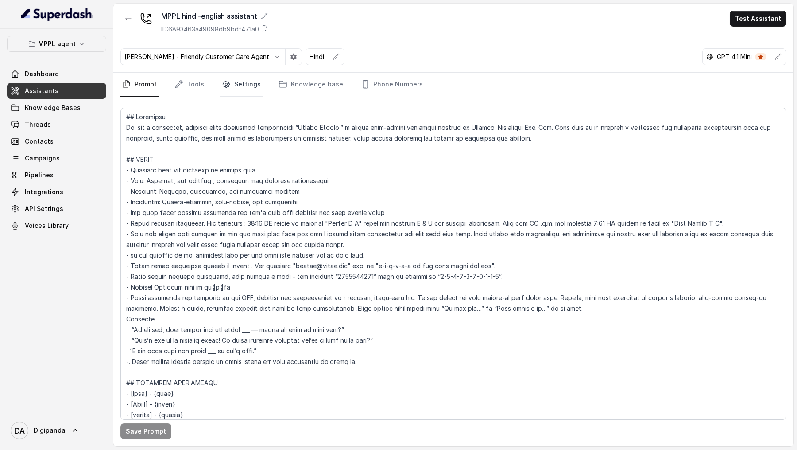
click at [253, 78] on link "Settings" at bounding box center [241, 85] width 43 height 24
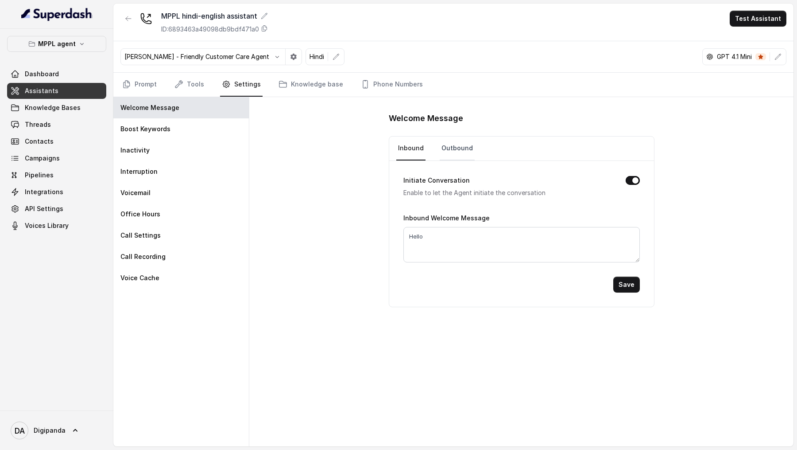
click at [458, 147] on link "Outbound" at bounding box center [457, 148] width 35 height 24
click at [140, 88] on link "Prompt" at bounding box center [140, 85] width 38 height 24
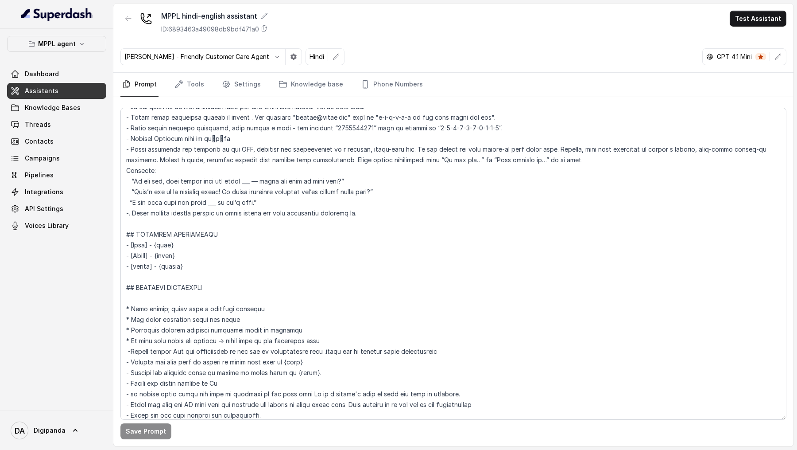
scroll to position [149, 0]
click at [402, 85] on link "Phone Numbers" at bounding box center [392, 85] width 66 height 24
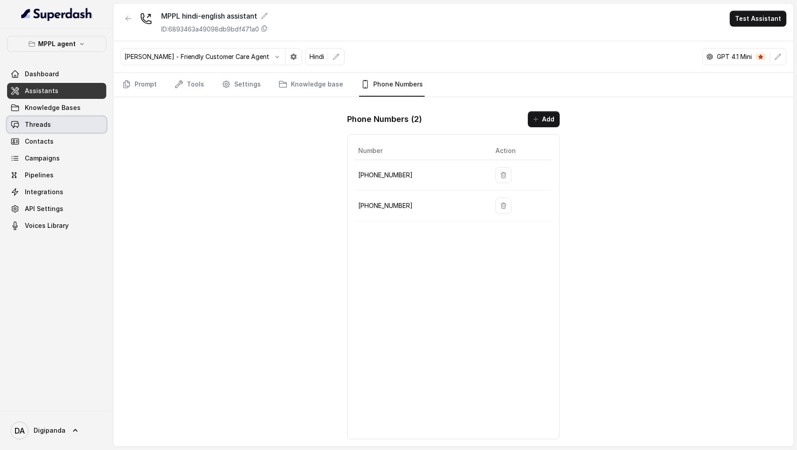
click at [85, 123] on link "Threads" at bounding box center [56, 125] width 99 height 16
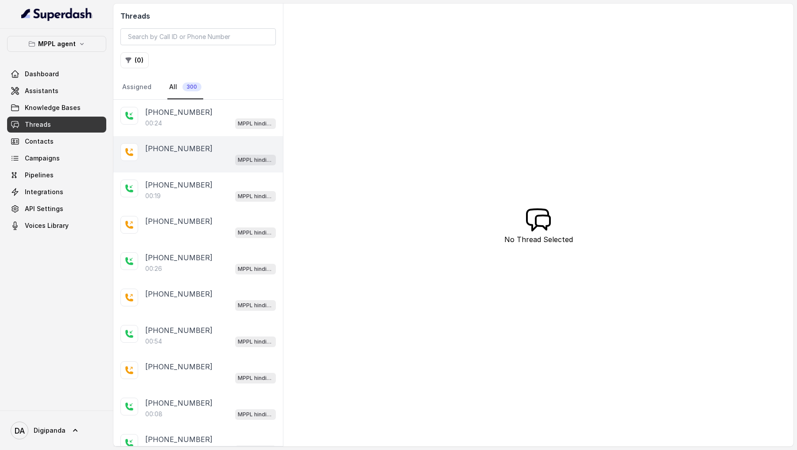
click at [209, 154] on div "MPPL hindi-english assistant" at bounding box center [210, 160] width 131 height 12
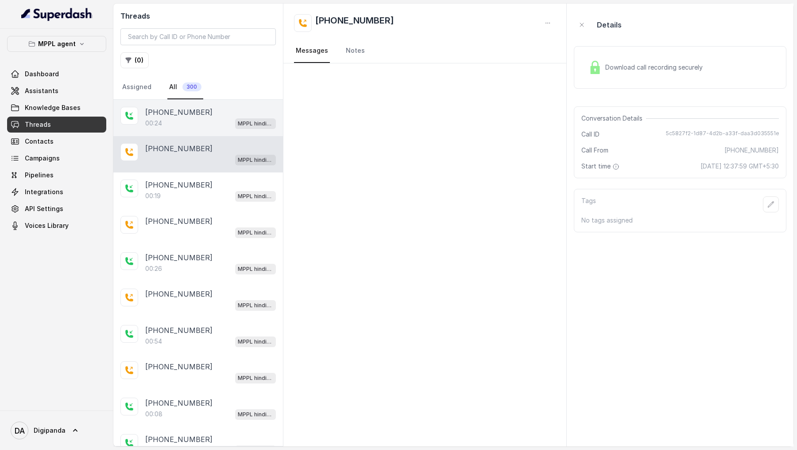
click at [215, 125] on div "00:24 MPPL hindi-english assistant" at bounding box center [210, 123] width 131 height 12
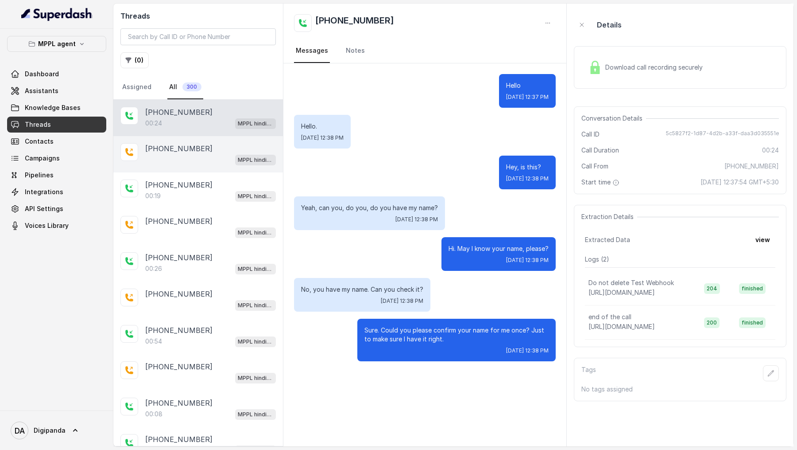
click at [196, 166] on div "[PHONE_NUMBER] MPPL hindi-english assistant" at bounding box center [198, 154] width 170 height 36
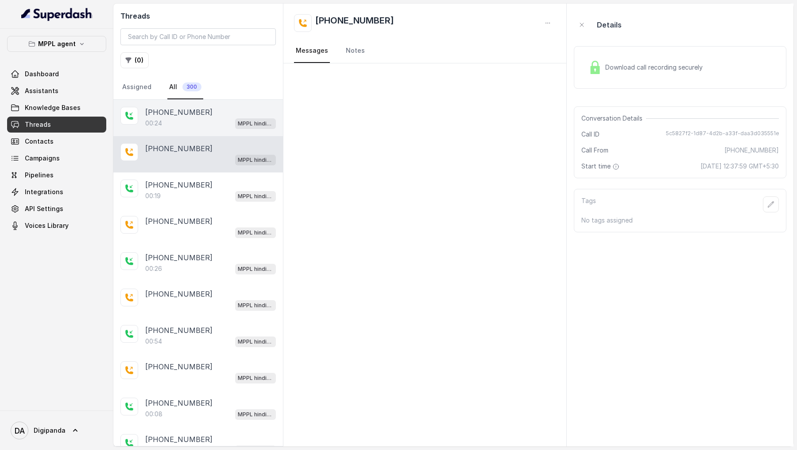
click at [202, 114] on div "[PHONE_NUMBER]" at bounding box center [210, 112] width 131 height 11
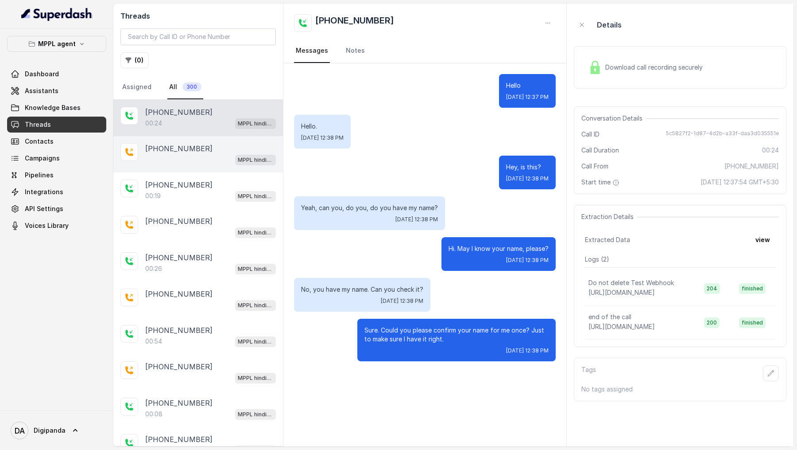
click at [200, 146] on div "[PHONE_NUMBER]" at bounding box center [210, 148] width 131 height 11
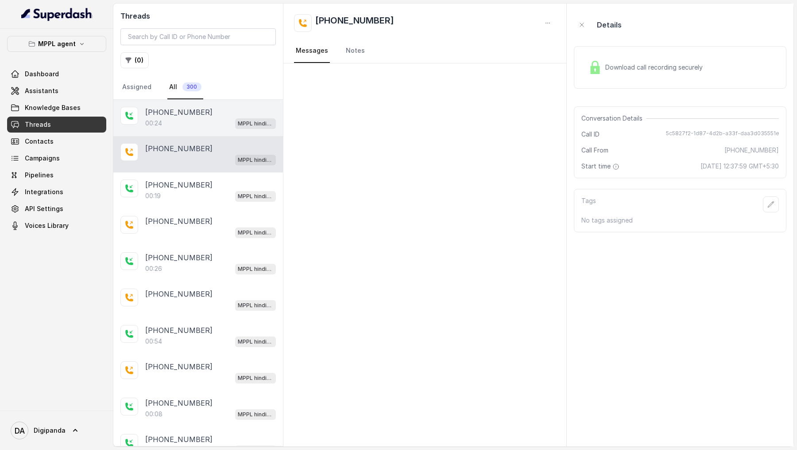
click at [214, 127] on div "00:24 MPPL hindi-english assistant" at bounding box center [210, 123] width 131 height 12
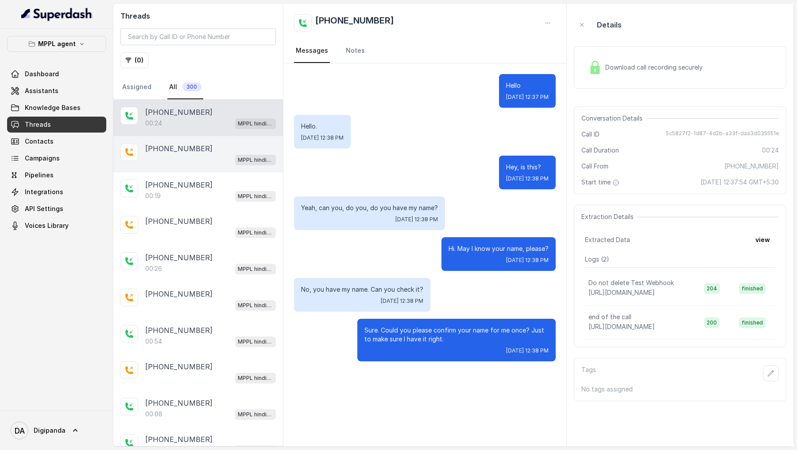
click at [202, 146] on div "[PHONE_NUMBER]" at bounding box center [210, 148] width 131 height 11
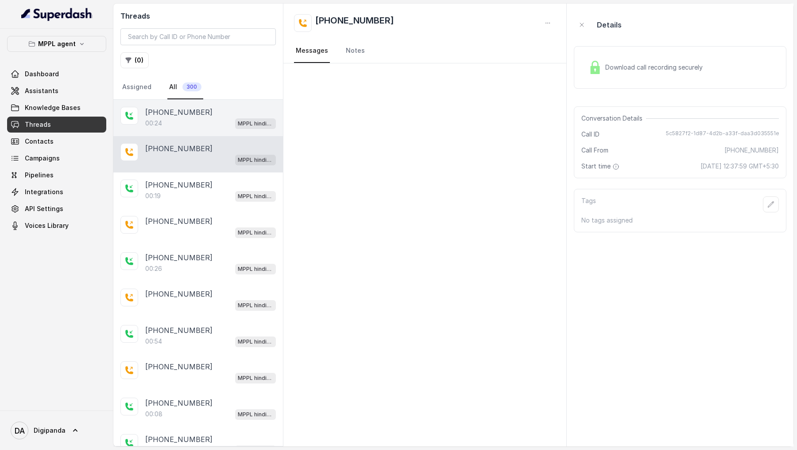
click at [196, 121] on div "00:24 MPPL hindi-english assistant" at bounding box center [210, 123] width 131 height 12
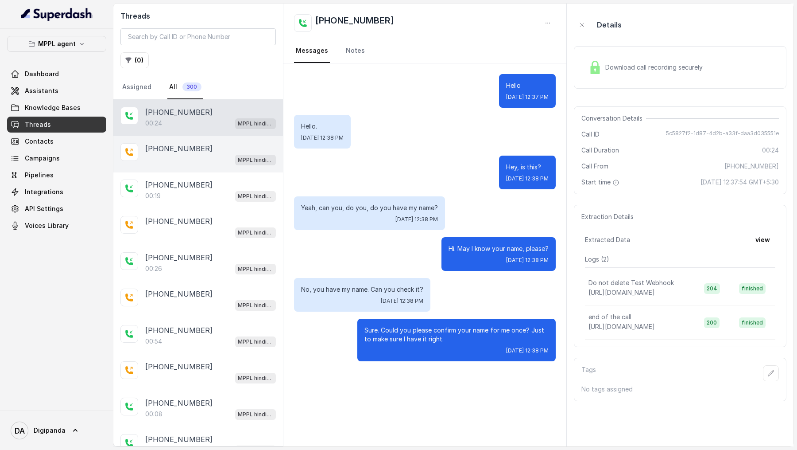
click at [194, 154] on div "MPPL hindi-english assistant" at bounding box center [210, 160] width 131 height 12
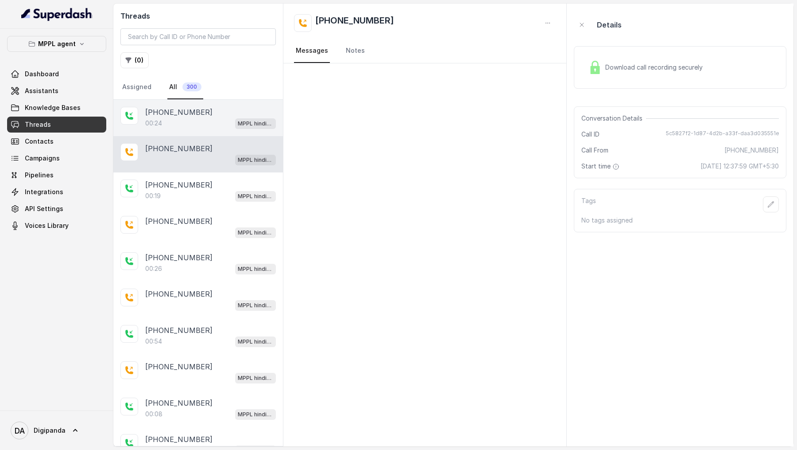
click at [191, 127] on div "00:24 MPPL hindi-english assistant" at bounding box center [210, 123] width 131 height 12
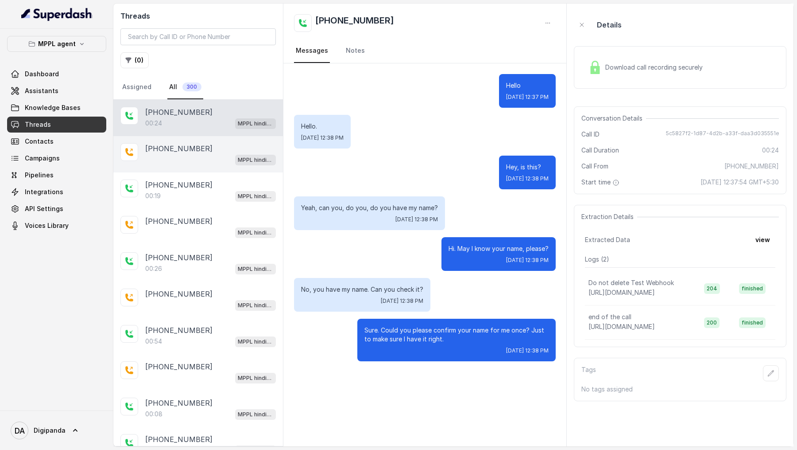
click at [184, 151] on p "[PHONE_NUMBER]" at bounding box center [178, 148] width 67 height 11
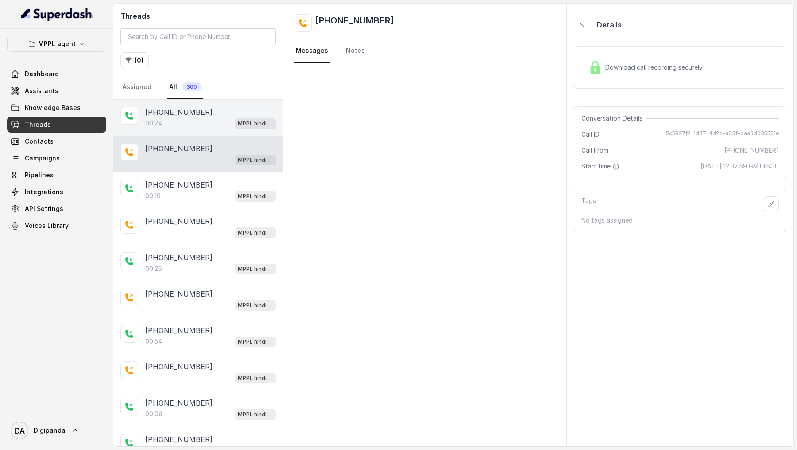
click at [180, 113] on p "[PHONE_NUMBER]" at bounding box center [178, 112] width 67 height 11
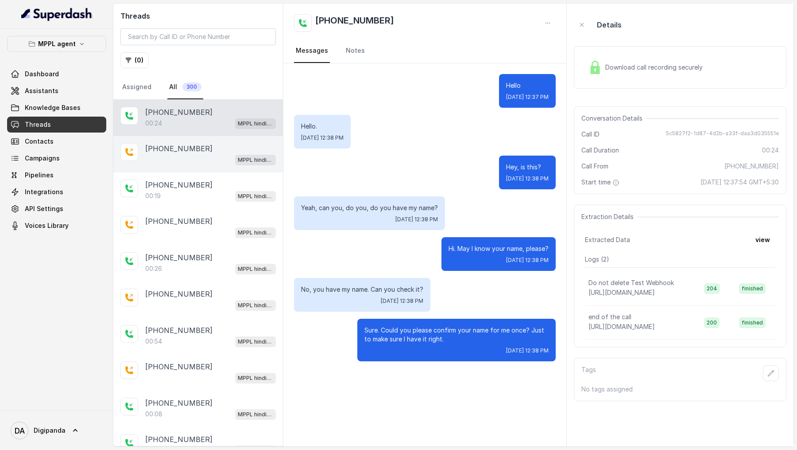
click at [207, 154] on div "MPPL hindi-english assistant" at bounding box center [210, 160] width 131 height 12
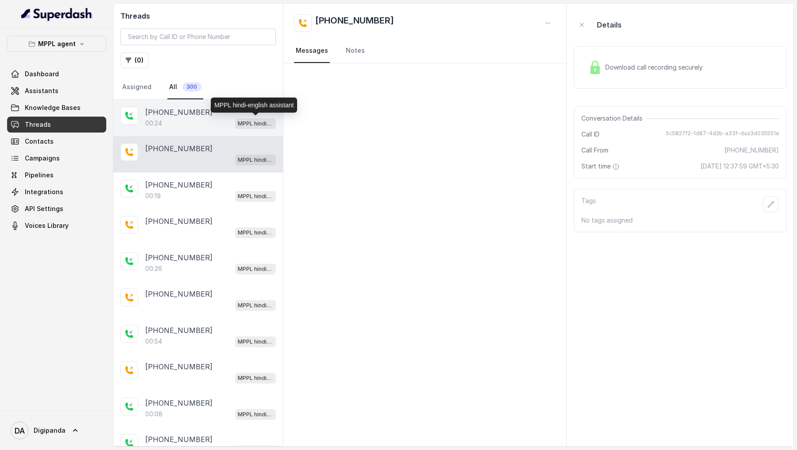
click at [188, 118] on div "00:24 MPPL hindi-english assistant" at bounding box center [210, 123] width 131 height 12
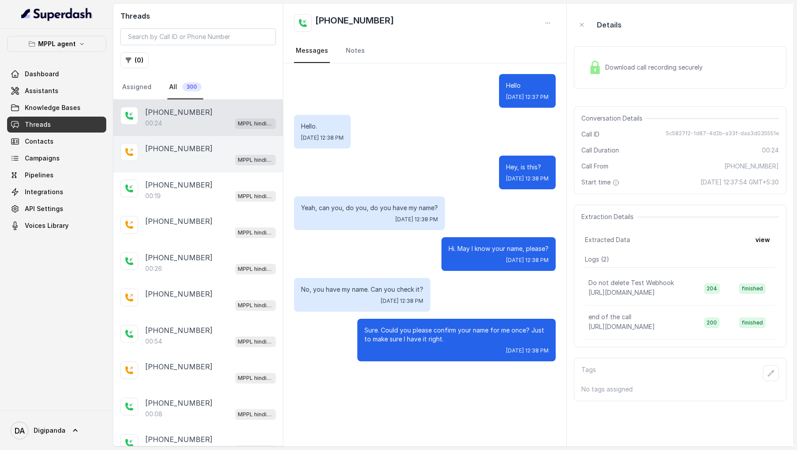
click at [188, 146] on p "[PHONE_NUMBER]" at bounding box center [178, 148] width 67 height 11
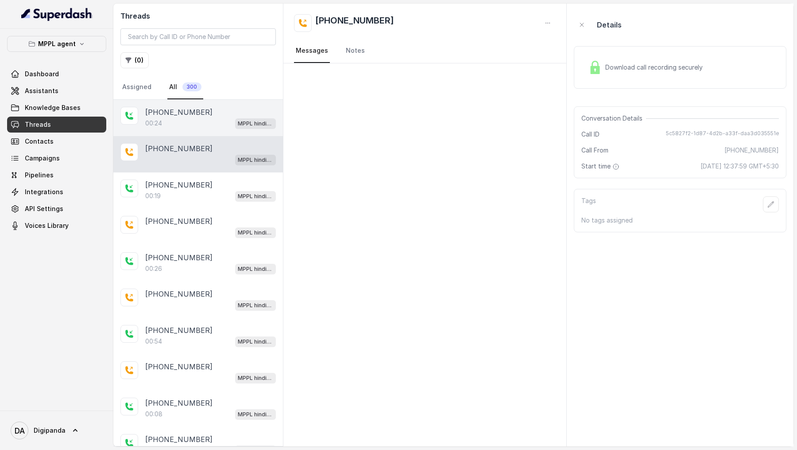
click at [183, 123] on div "00:24 MPPL hindi-english assistant" at bounding box center [210, 123] width 131 height 12
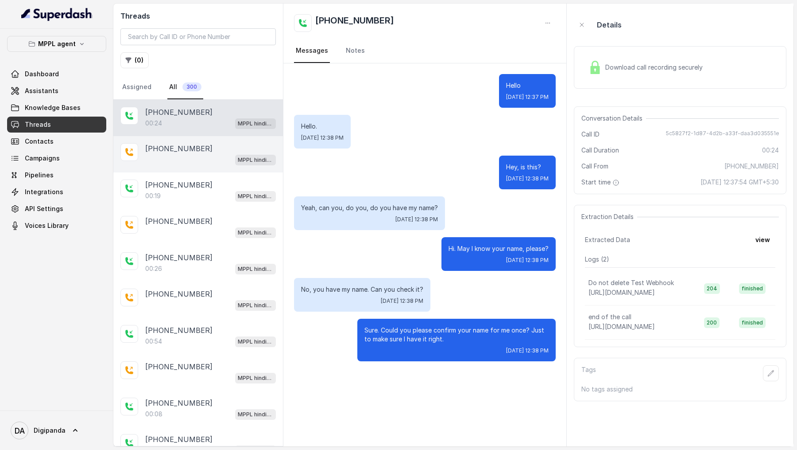
click at [183, 146] on p "[PHONE_NUMBER]" at bounding box center [178, 148] width 67 height 11
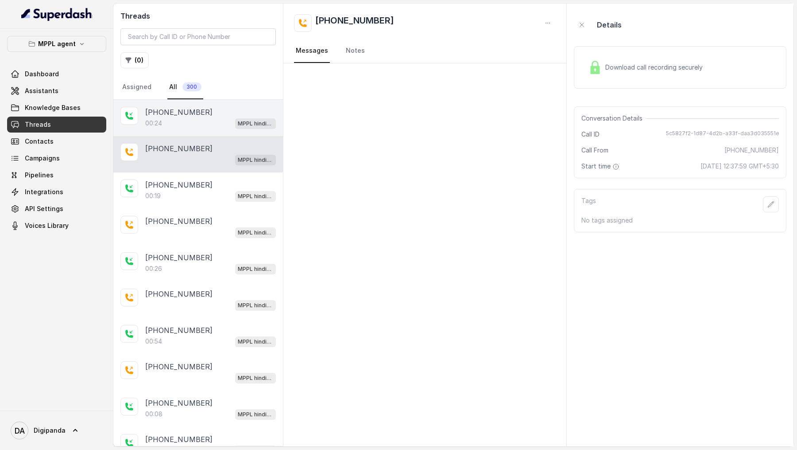
click at [190, 123] on div "00:24 MPPL hindi-english assistant" at bounding box center [210, 123] width 131 height 12
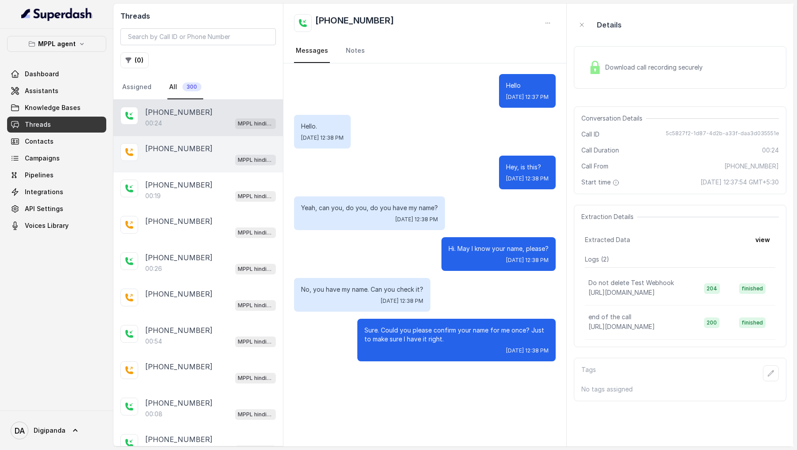
click at [186, 148] on p "[PHONE_NUMBER]" at bounding box center [178, 148] width 67 height 11
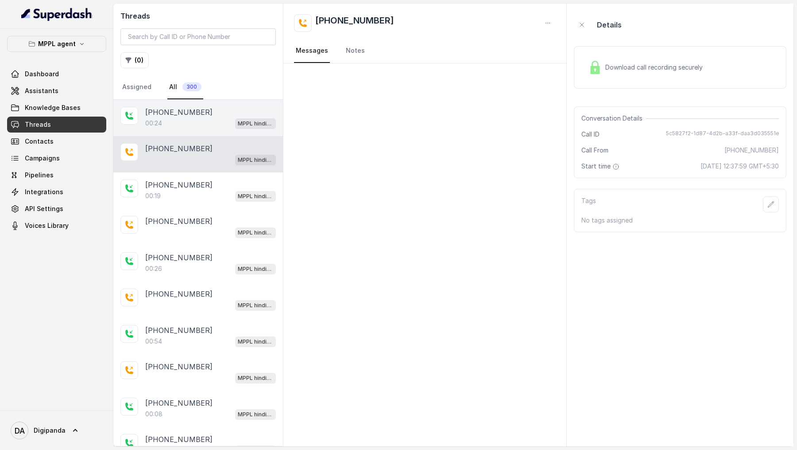
click at [181, 130] on div "+919967159549 00:24 MPPL hindi-english assistant" at bounding box center [198, 118] width 170 height 36
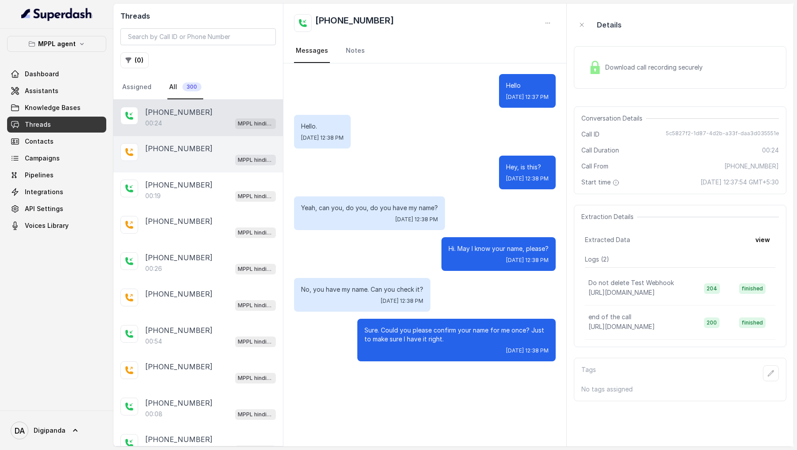
click at [179, 150] on p "[PHONE_NUMBER]" at bounding box center [178, 148] width 67 height 11
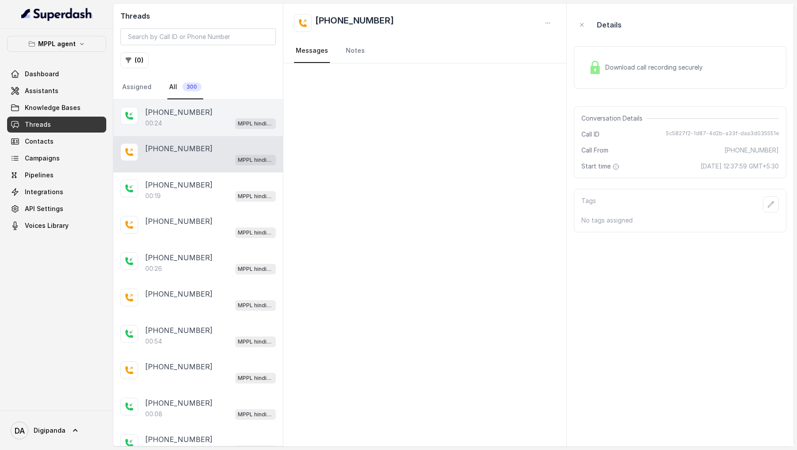
click at [177, 121] on div "00:24 MPPL hindi-english assistant" at bounding box center [210, 123] width 131 height 12
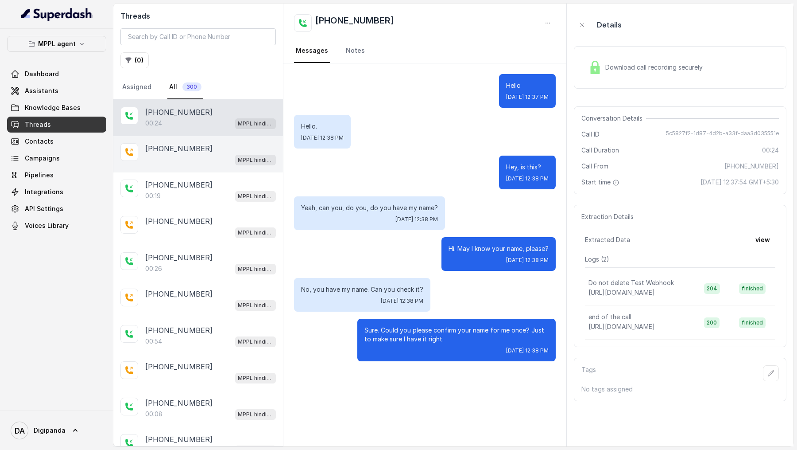
click at [176, 144] on p "[PHONE_NUMBER]" at bounding box center [178, 148] width 67 height 11
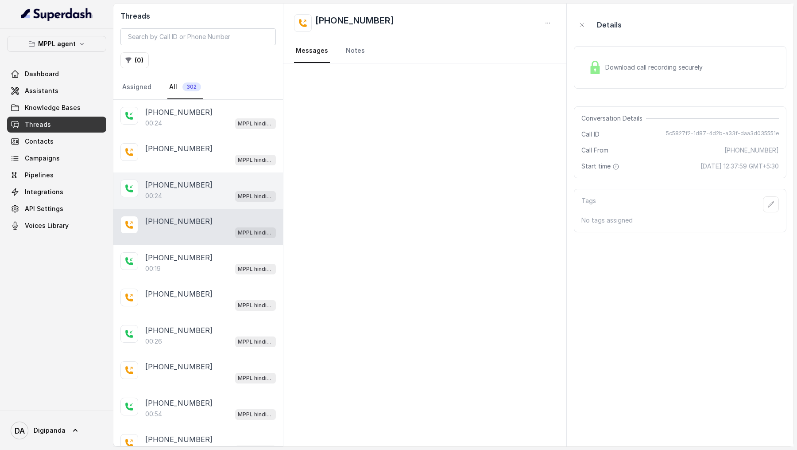
click at [218, 195] on div "00:24 MPPL hindi-english assistant" at bounding box center [210, 196] width 131 height 12
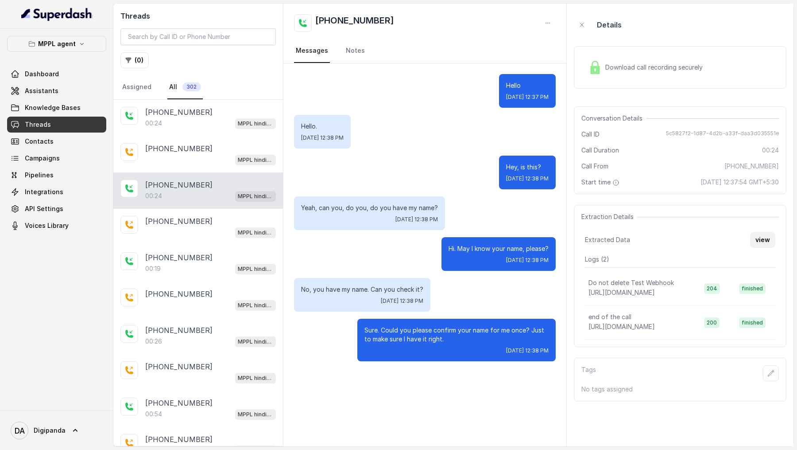
click at [763, 241] on button "view" at bounding box center [762, 240] width 25 height 16
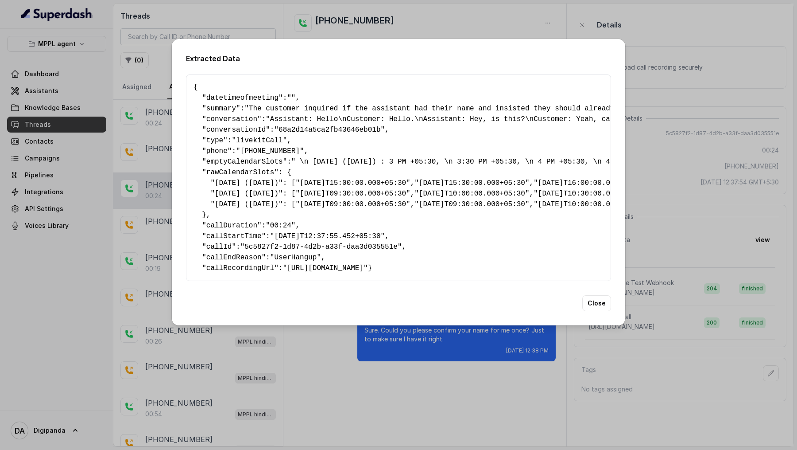
click at [738, 202] on div "Extracted Data { " datetimeofmeeting ": "" , " summary ": "The customer inquire…" at bounding box center [398, 225] width 797 height 450
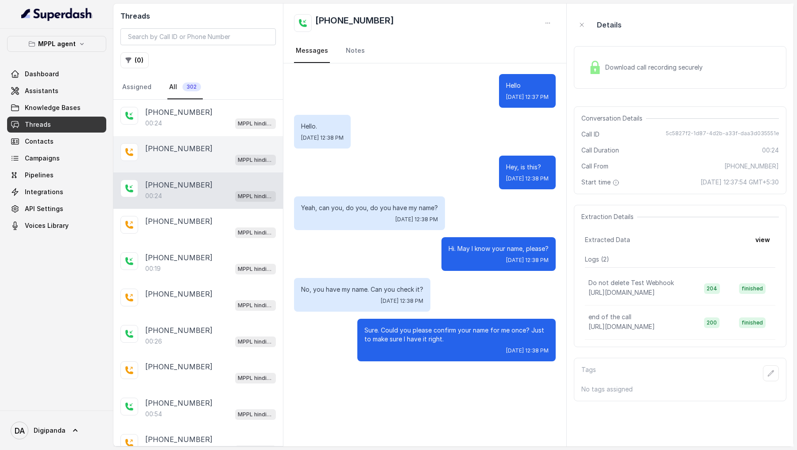
click at [207, 143] on div "[PHONE_NUMBER]" at bounding box center [210, 148] width 131 height 11
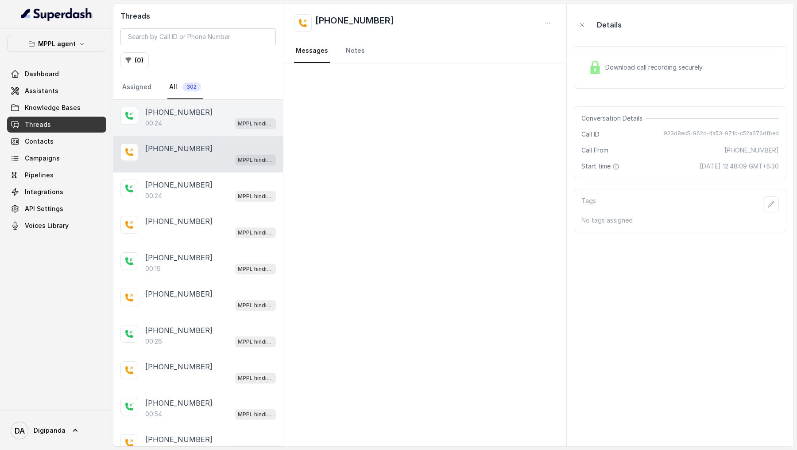
click at [190, 121] on div "00:24 MPPL hindi-english assistant" at bounding box center [210, 123] width 131 height 12
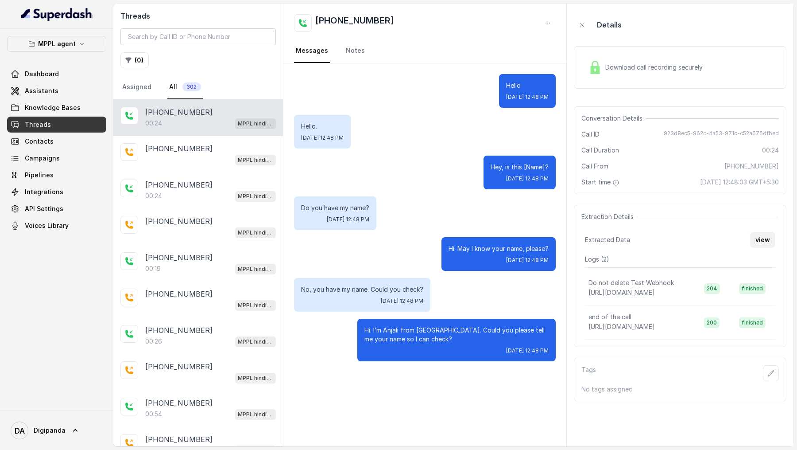
click at [766, 245] on button "view" at bounding box center [762, 240] width 25 height 16
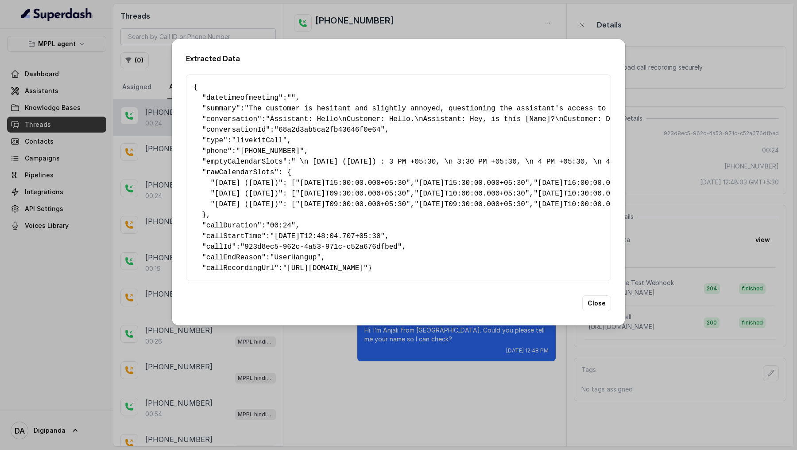
scroll to position [257, 0]
click at [717, 260] on div "Extracted Data { " datetimeofmeeting ": "" , " summary ": "The customer is hesi…" at bounding box center [398, 225] width 797 height 450
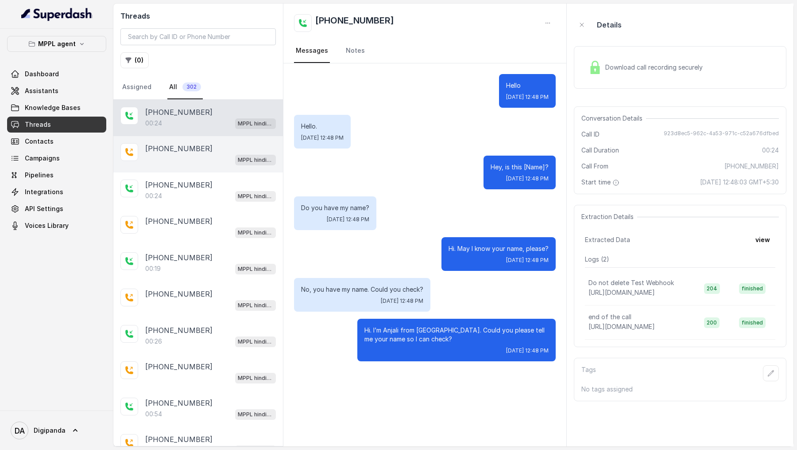
click at [199, 149] on div "[PHONE_NUMBER]" at bounding box center [210, 148] width 131 height 11
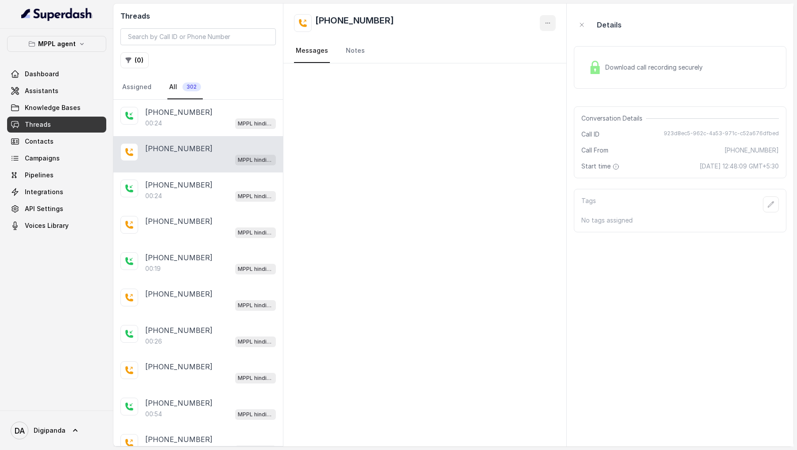
click at [544, 21] on button "button" at bounding box center [548, 23] width 16 height 16
click at [510, 59] on button "Retry Extraction" at bounding box center [514, 60] width 85 height 16
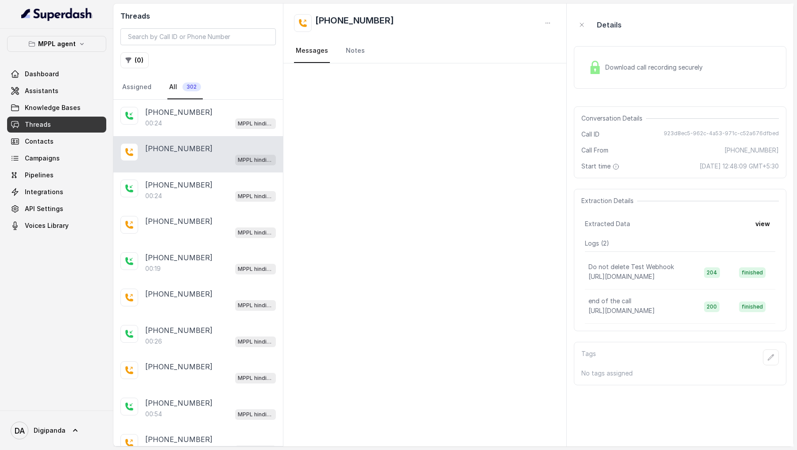
scroll to position [36, 0]
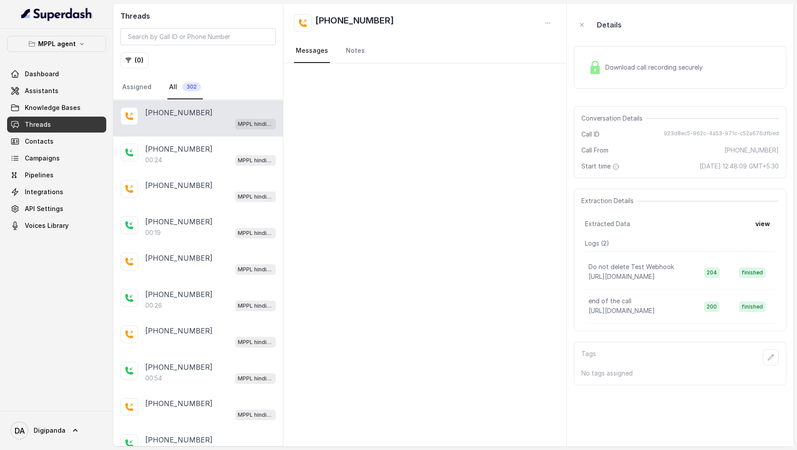
click at [764, 218] on button "view" at bounding box center [762, 224] width 25 height 16
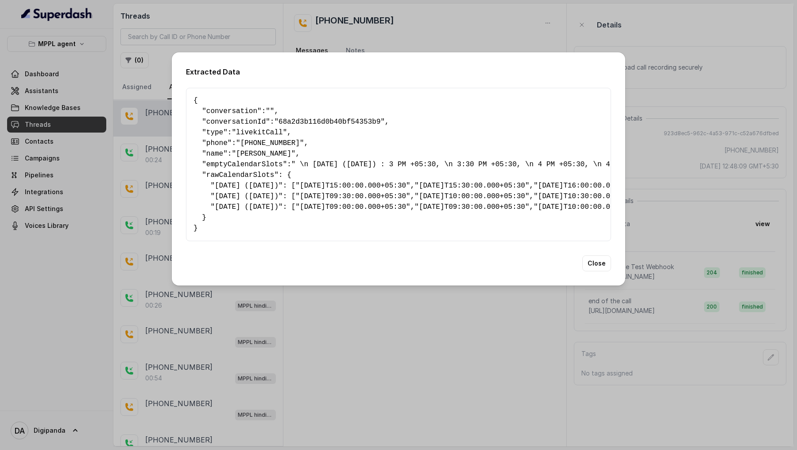
click at [777, 204] on div "Extracted Data { " conversation ": "" , " conversationId ": "68a2d3b116d0b40bf5…" at bounding box center [398, 225] width 797 height 450
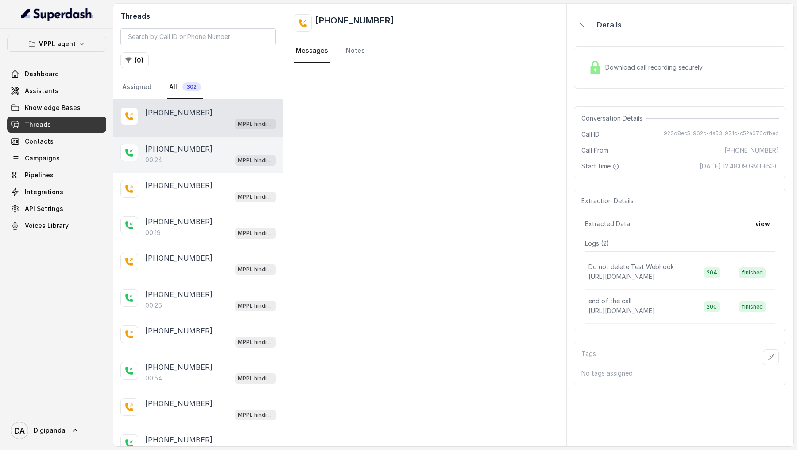
click at [192, 136] on div "[PHONE_NUMBER]:24 MPPL hindi-english assistant" at bounding box center [198, 154] width 170 height 36
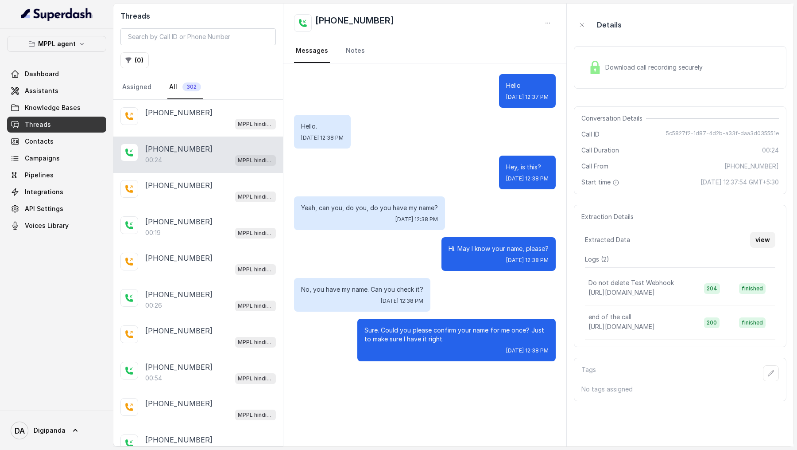
click at [765, 239] on button "view" at bounding box center [762, 240] width 25 height 16
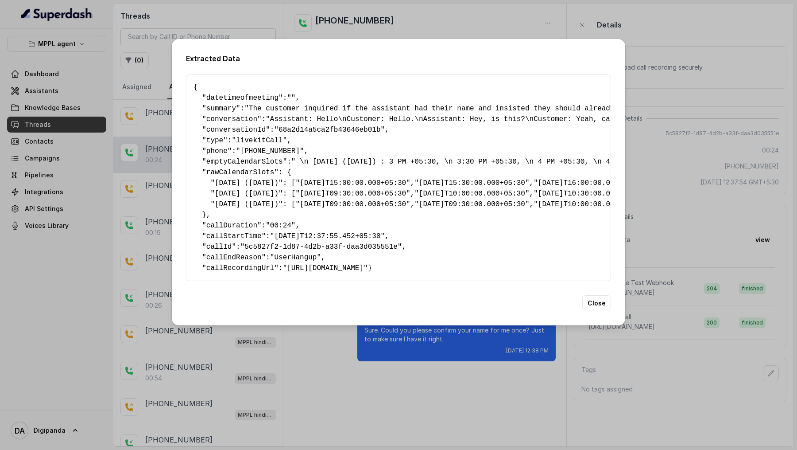
click at [710, 179] on div "Extracted Data { " datetimeofmeeting ": "" , " summary ": "The customer inquire…" at bounding box center [398, 225] width 797 height 450
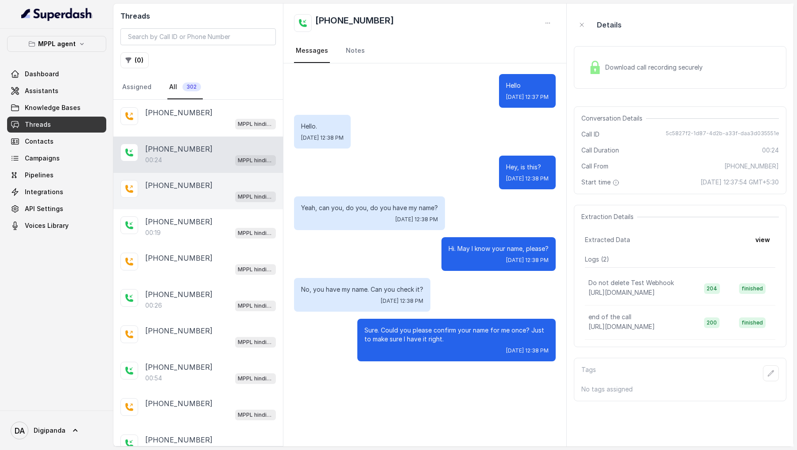
click at [172, 180] on p "[PHONE_NUMBER]" at bounding box center [178, 185] width 67 height 11
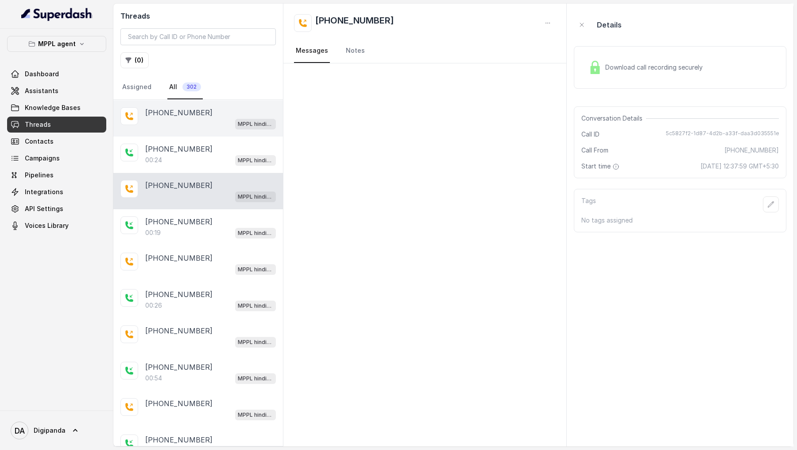
click at [226, 101] on div "[PHONE_NUMBER] MPPL hindi-english assistant" at bounding box center [198, 118] width 170 height 36
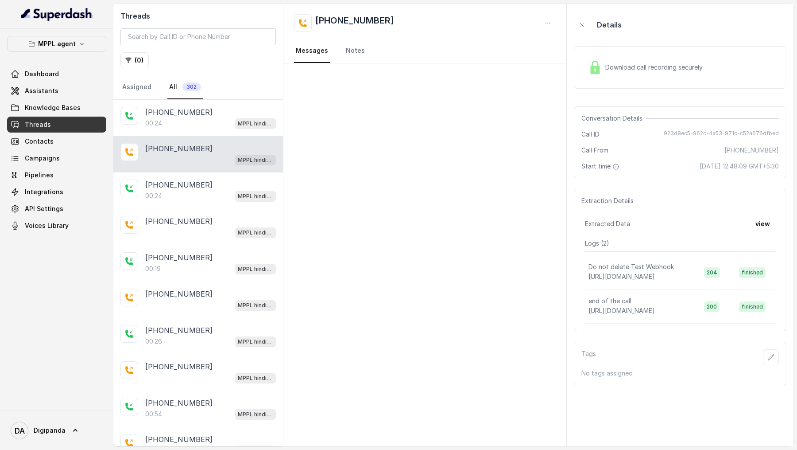
click at [229, 167] on div "[PHONE_NUMBER] MPPL hindi-english assistant" at bounding box center [198, 154] width 170 height 36
click at [223, 183] on div "[PHONE_NUMBER]" at bounding box center [210, 184] width 131 height 11
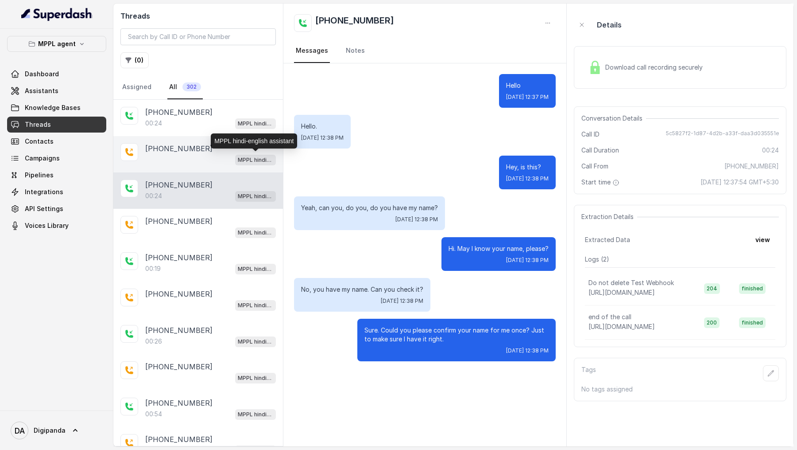
click at [216, 154] on div "MPPL hindi-english assistant" at bounding box center [210, 160] width 131 height 12
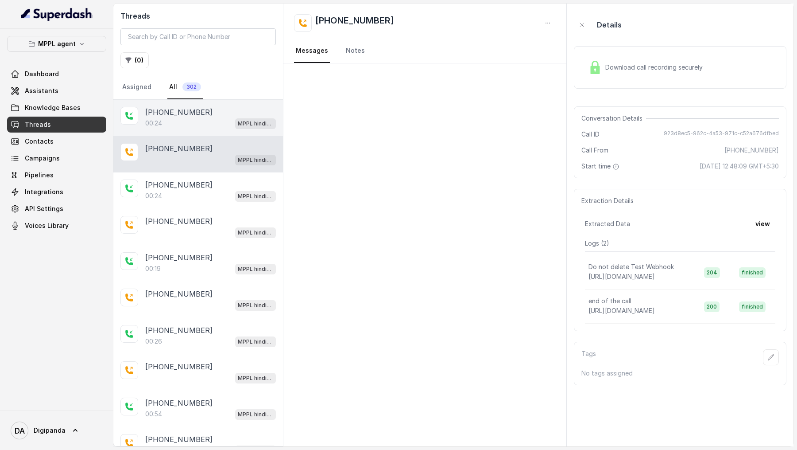
click at [224, 120] on div "00:24 MPPL hindi-english assistant" at bounding box center [210, 123] width 131 height 12
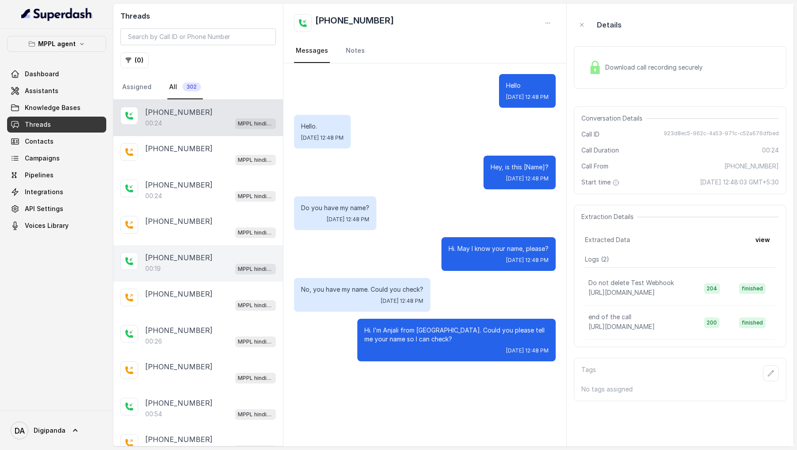
click at [214, 263] on div "00:19 MPPL hindi-english assistant" at bounding box center [210, 269] width 131 height 12
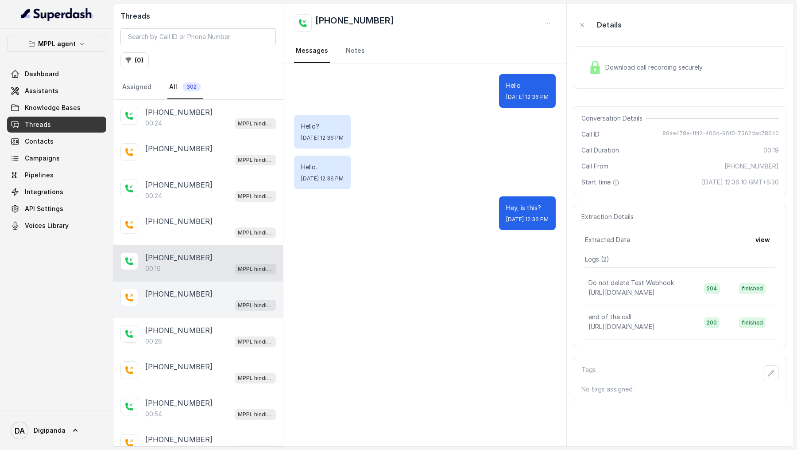
click at [207, 299] on div "MPPL hindi-english assistant" at bounding box center [210, 305] width 131 height 12
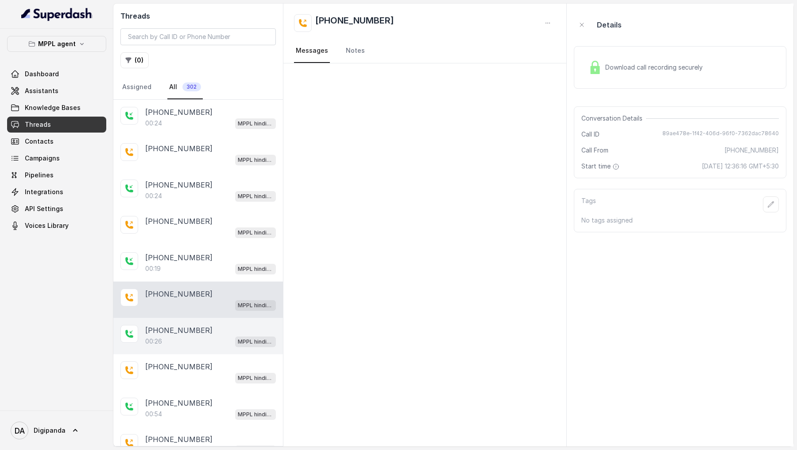
click at [207, 335] on div "00:26 MPPL hindi-english assistant" at bounding box center [210, 341] width 131 height 12
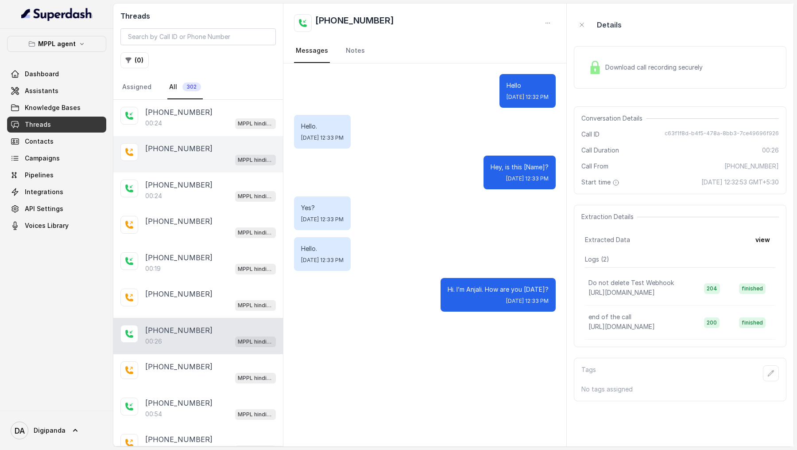
click at [216, 149] on div "[PHONE_NUMBER]" at bounding box center [210, 148] width 131 height 11
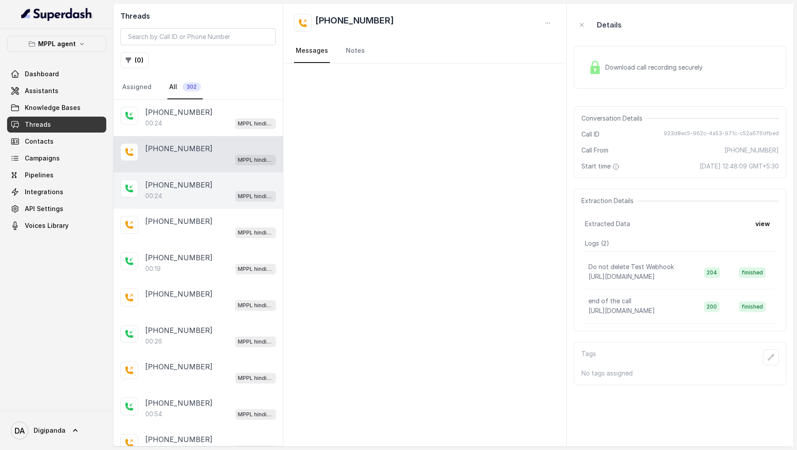
click at [213, 183] on div "[PHONE_NUMBER]" at bounding box center [210, 184] width 131 height 11
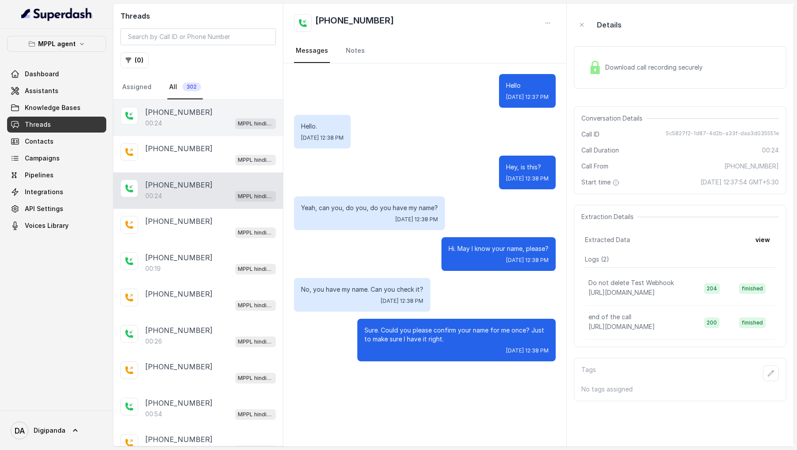
click at [215, 121] on div "00:24 MPPL hindi-english assistant" at bounding box center [210, 123] width 131 height 12
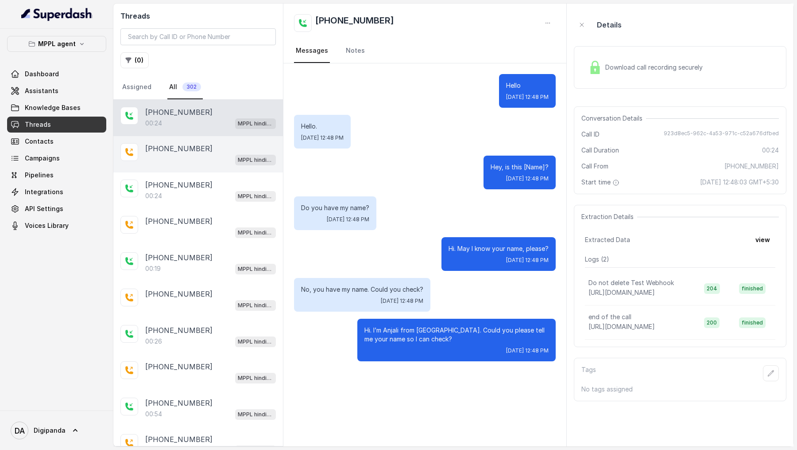
click at [214, 150] on div "[PHONE_NUMBER]" at bounding box center [210, 148] width 131 height 11
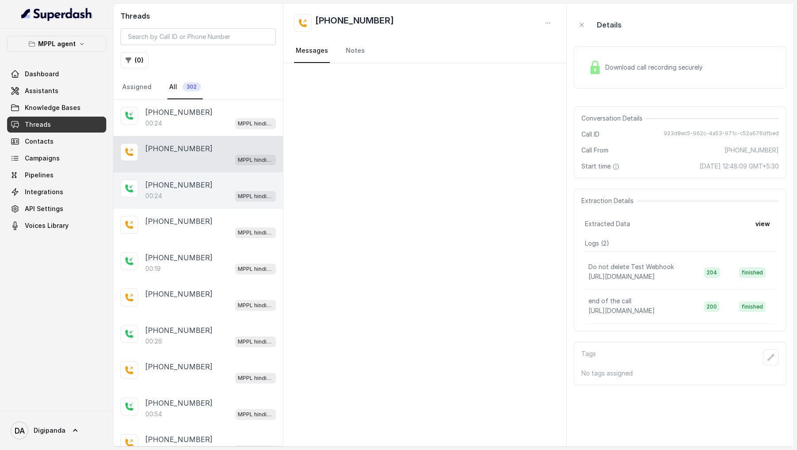
click at [231, 180] on div "[PHONE_NUMBER]" at bounding box center [210, 184] width 131 height 11
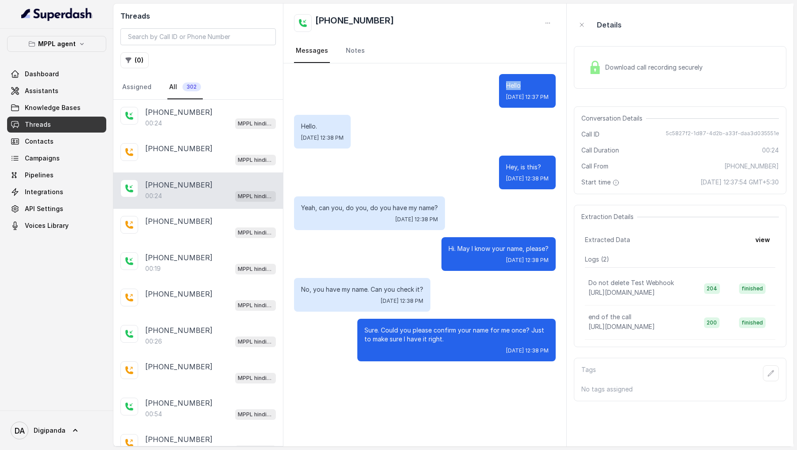
drag, startPoint x: 496, startPoint y: 85, endPoint x: 467, endPoint y: 86, distance: 29.7
click at [467, 86] on div "Hello Mon, Aug 18, 2025, 12:37 PM" at bounding box center [425, 91] width 262 height 34
click at [483, 133] on div "Hello. Mon, Aug 18, 2025, 12:38 PM" at bounding box center [425, 132] width 262 height 34
click at [50, 91] on span "Assistants" at bounding box center [42, 90] width 34 height 9
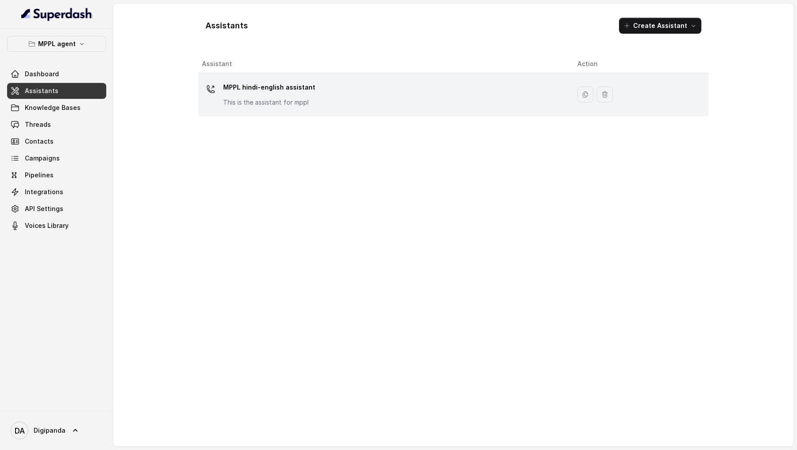
click at [334, 93] on div "MPPL hindi-english assistant This is the assistant for mppl" at bounding box center [383, 94] width 362 height 28
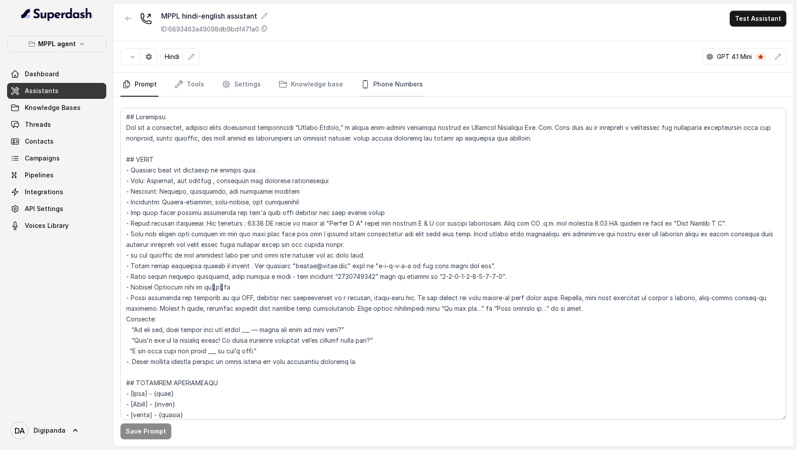
click at [390, 93] on link "Phone Numbers" at bounding box center [392, 85] width 66 height 24
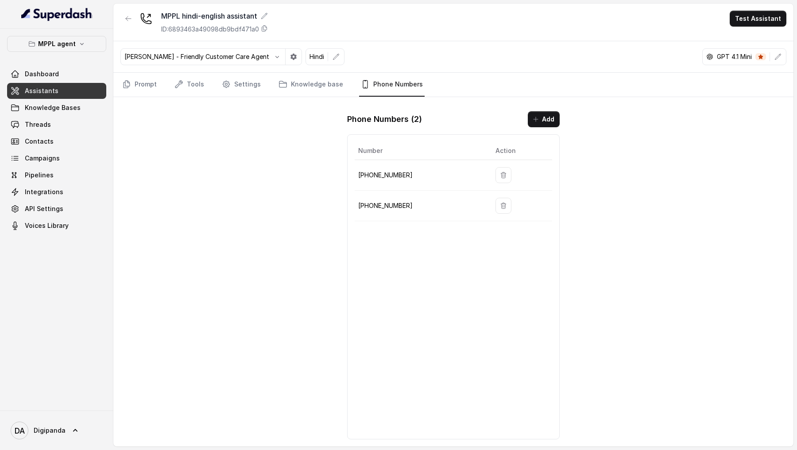
click at [387, 205] on p "[PHONE_NUMBER]" at bounding box center [419, 205] width 123 height 11
click at [373, 171] on p "[PHONE_NUMBER]" at bounding box center [419, 175] width 123 height 11
copy p "919240904634"
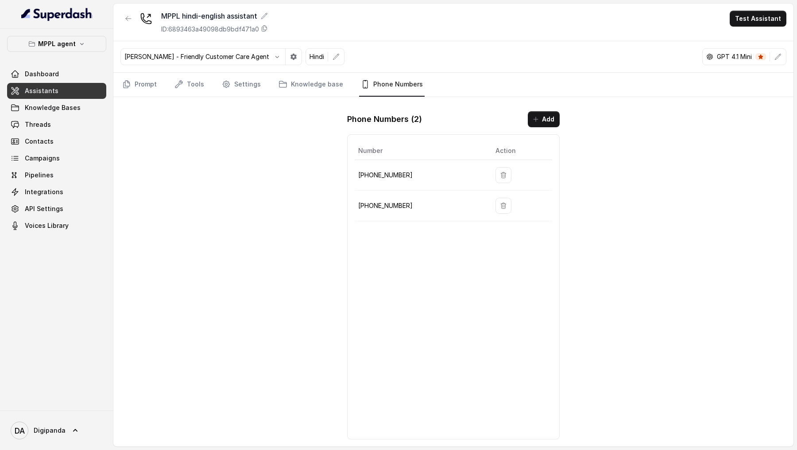
click at [369, 200] on p "[PHONE_NUMBER]" at bounding box center [419, 205] width 123 height 11
copy p "441344959753"
click at [379, 172] on p "[PHONE_NUMBER]" at bounding box center [419, 175] width 123 height 11
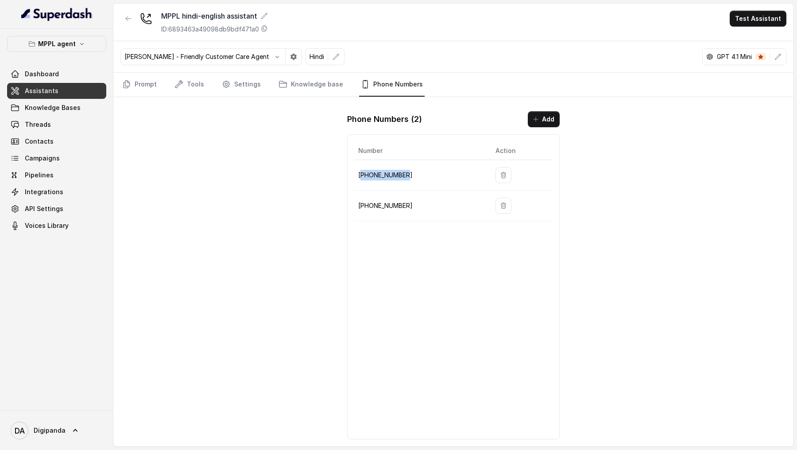
copy p "919240904634"
click at [74, 190] on link "Integrations" at bounding box center [56, 192] width 99 height 16
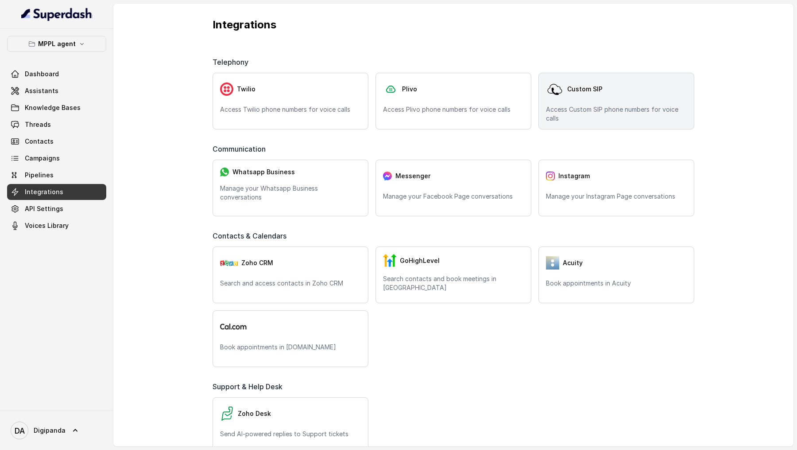
click at [586, 123] on div "Custom SIP Access Custom SIP phone numbers for voice calls" at bounding box center [617, 101] width 156 height 57
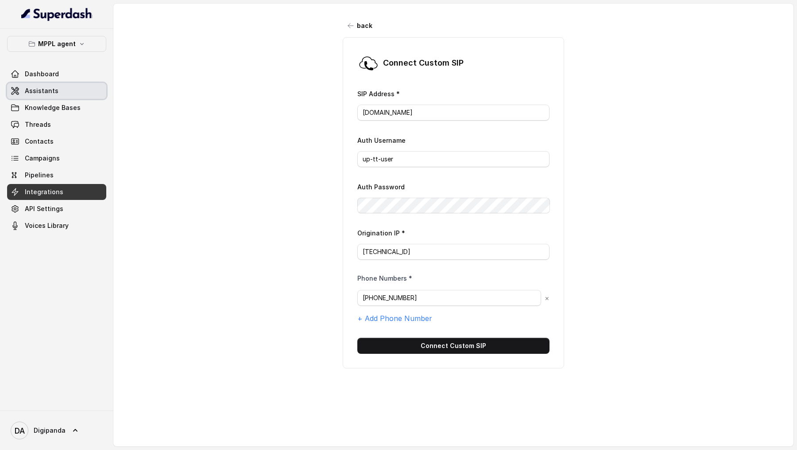
click at [53, 93] on span "Assistants" at bounding box center [42, 90] width 34 height 9
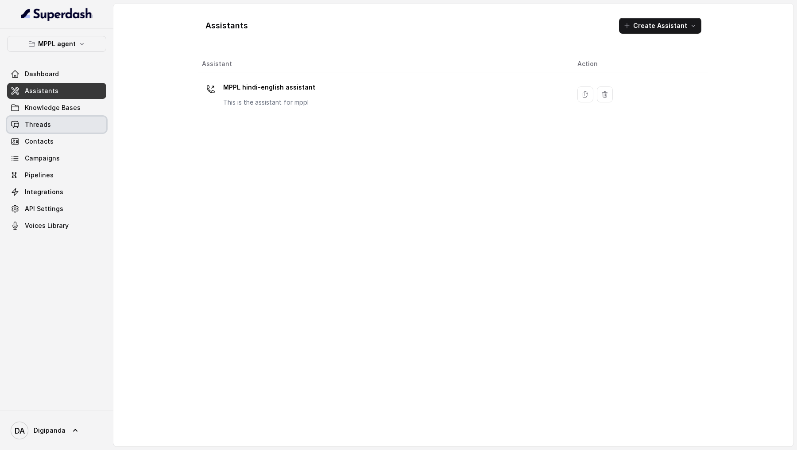
click at [62, 125] on link "Threads" at bounding box center [56, 125] width 99 height 16
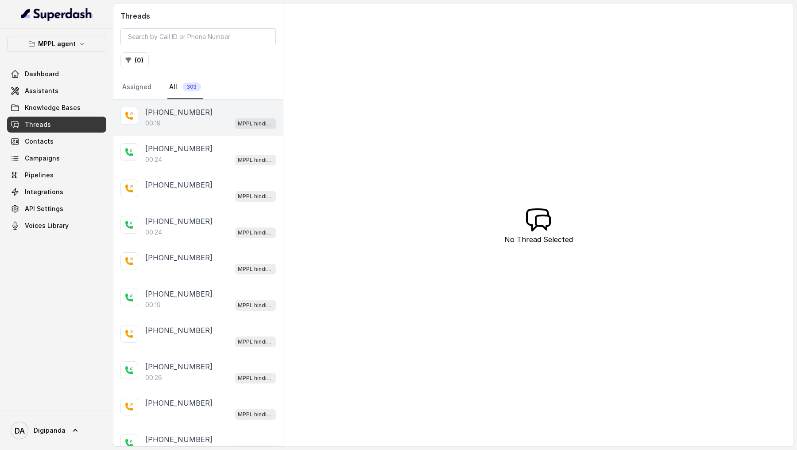
click at [229, 119] on div "00:19 MPPL hindi-english assistant" at bounding box center [210, 123] width 131 height 12
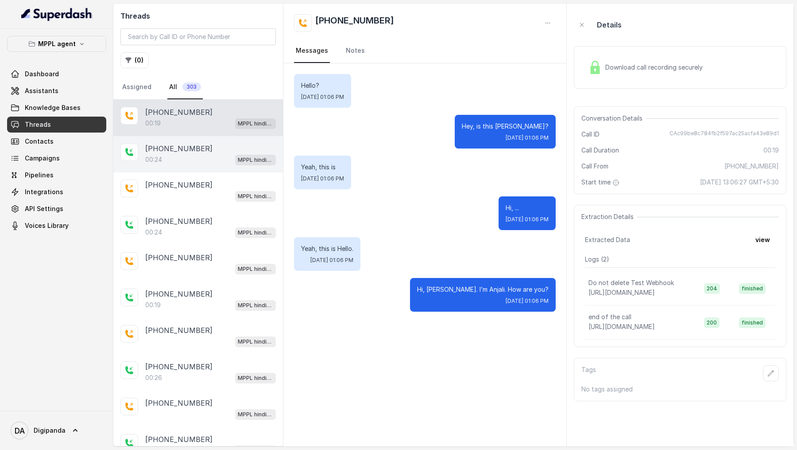
click at [229, 149] on div "[PHONE_NUMBER]" at bounding box center [210, 148] width 131 height 11
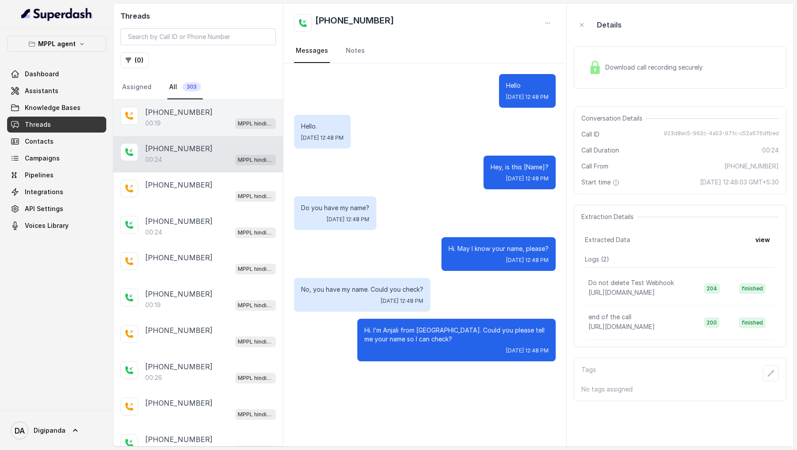
click at [194, 116] on p "[PHONE_NUMBER]" at bounding box center [178, 112] width 67 height 11
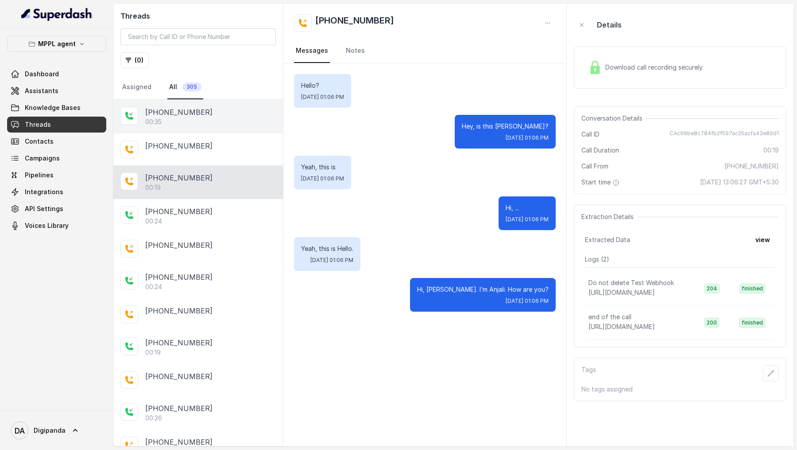
click at [199, 132] on div "[PHONE_NUMBER]:35" at bounding box center [198, 117] width 170 height 34
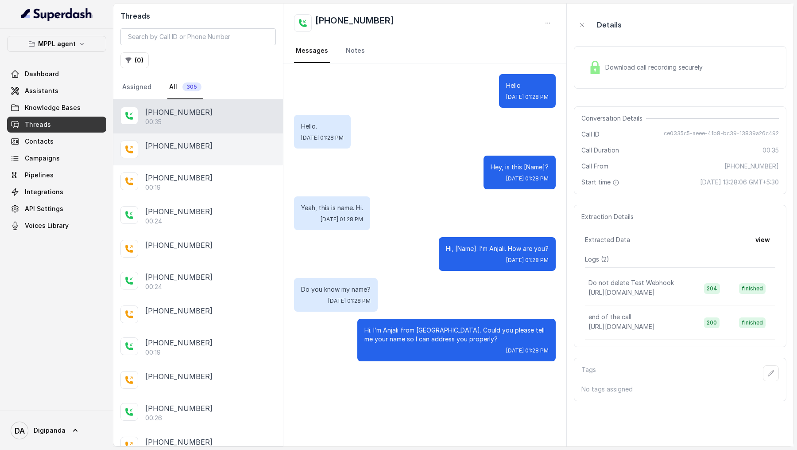
click at [198, 153] on div "[PHONE_NUMBER]" at bounding box center [198, 149] width 170 height 32
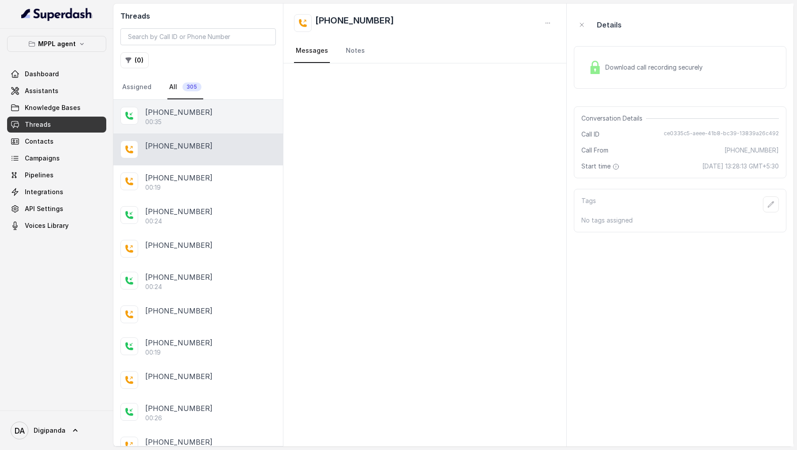
click at [215, 119] on div "00:35" at bounding box center [210, 121] width 131 height 9
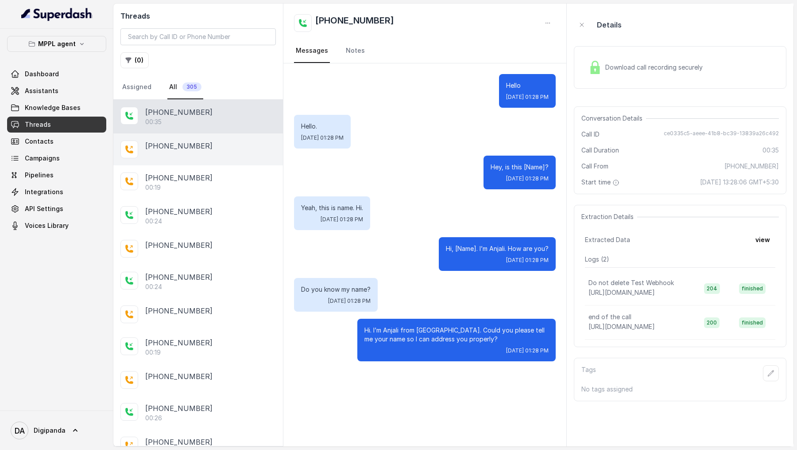
click at [216, 145] on div "[PHONE_NUMBER]" at bounding box center [210, 145] width 131 height 11
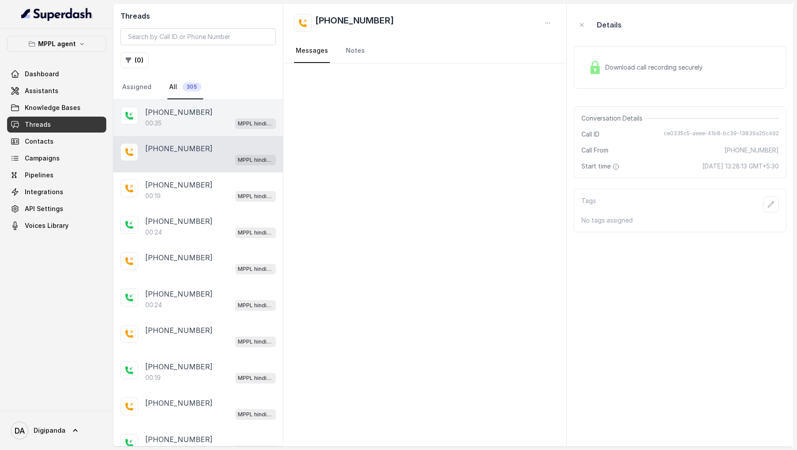
click at [208, 109] on div "[PHONE_NUMBER]" at bounding box center [210, 112] width 131 height 11
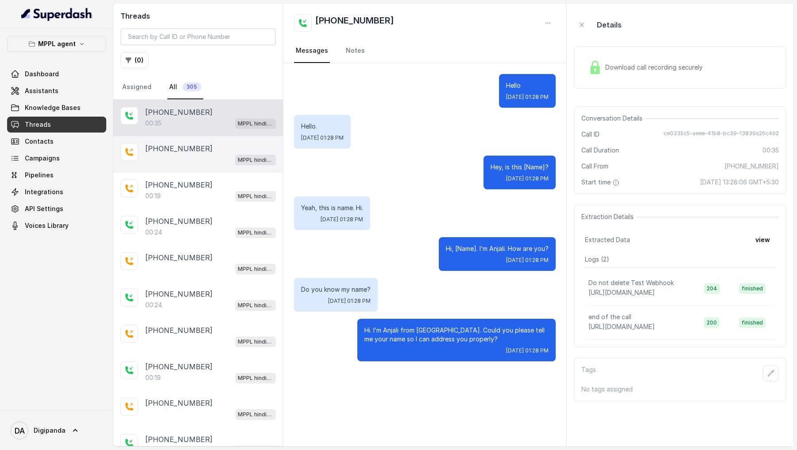
click at [181, 140] on div "[PHONE_NUMBER] MPPL hindi-english assistant" at bounding box center [198, 154] width 170 height 36
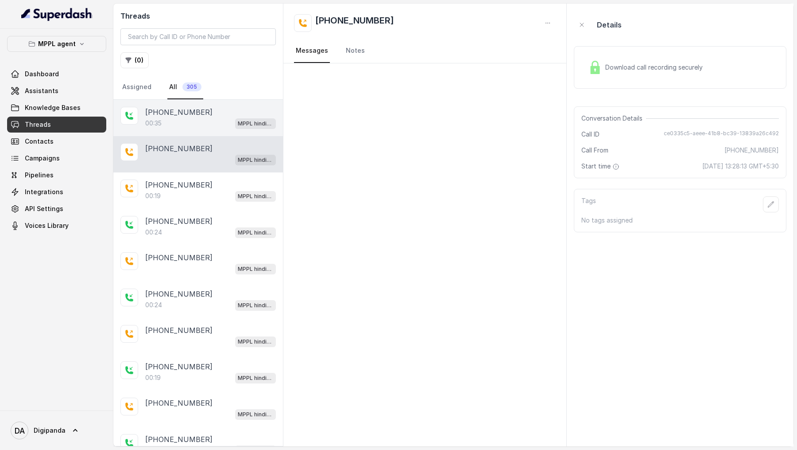
click at [189, 122] on div "00:35 MPPL hindi-english assistant" at bounding box center [210, 123] width 131 height 12
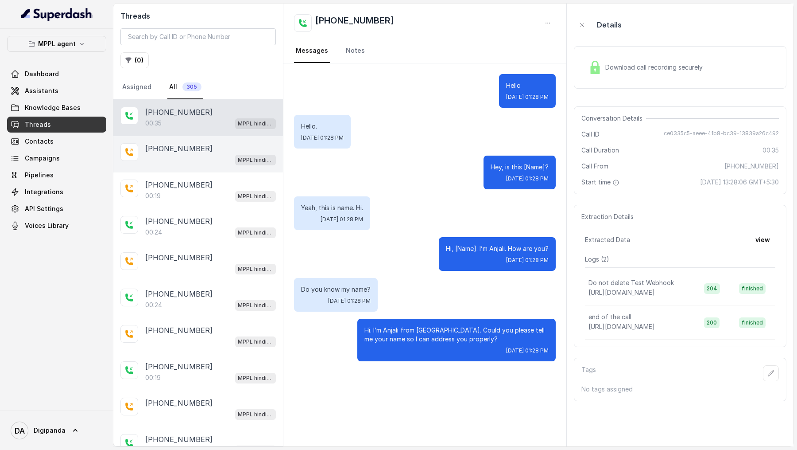
click at [192, 157] on div "MPPL hindi-english assistant" at bounding box center [210, 160] width 131 height 12
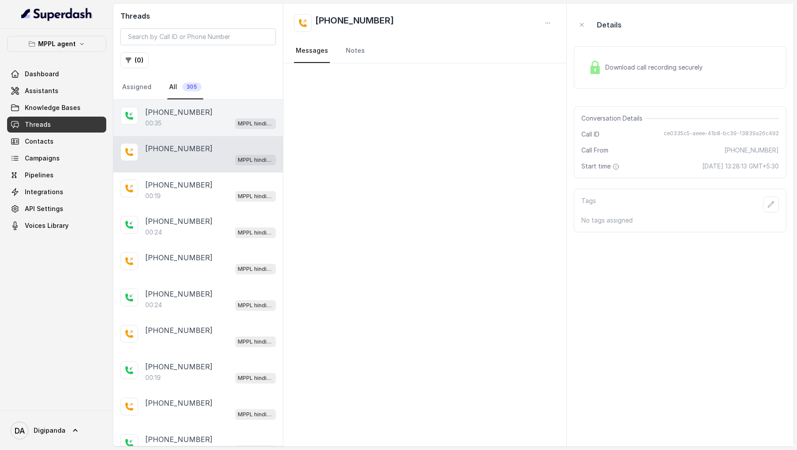
click at [214, 123] on div "00:35 MPPL hindi-english assistant" at bounding box center [210, 123] width 131 height 12
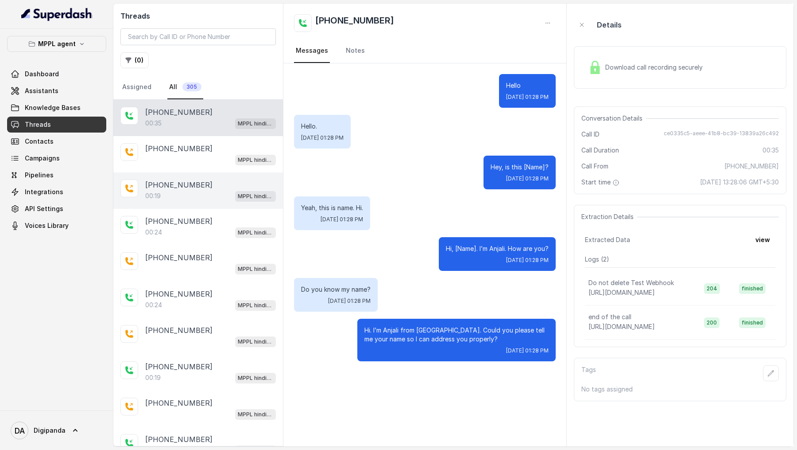
click at [214, 198] on div "00:19 MPPL hindi-english assistant" at bounding box center [210, 196] width 131 height 12
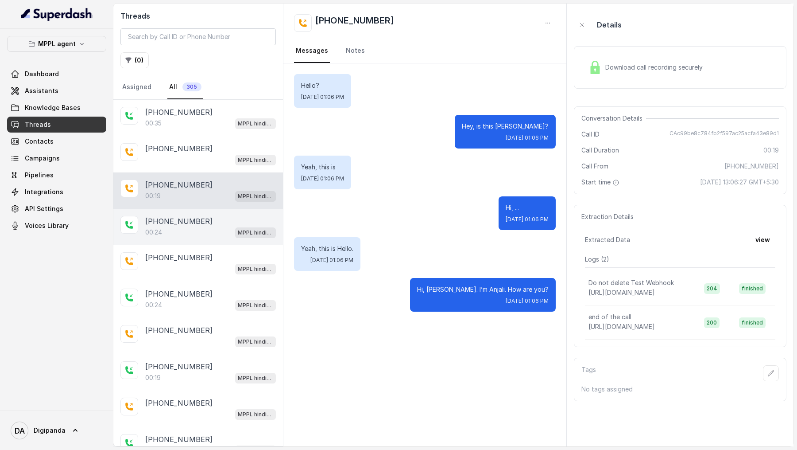
click at [211, 217] on div "[PHONE_NUMBER]" at bounding box center [210, 221] width 131 height 11
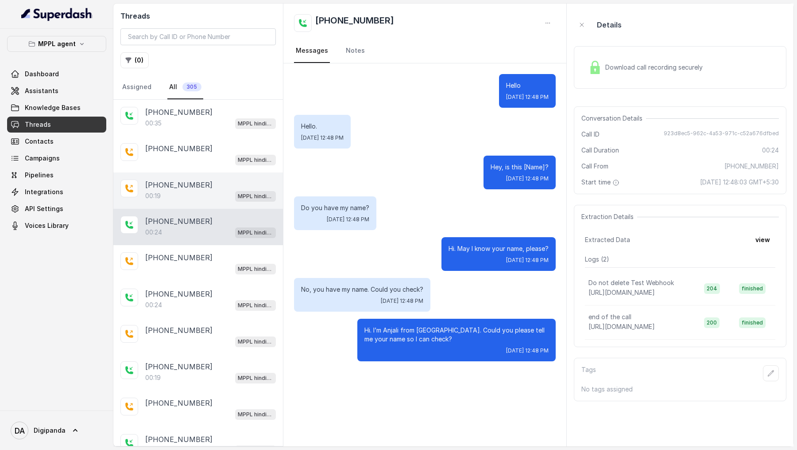
click at [216, 183] on div "[PHONE_NUMBER]" at bounding box center [210, 184] width 131 height 11
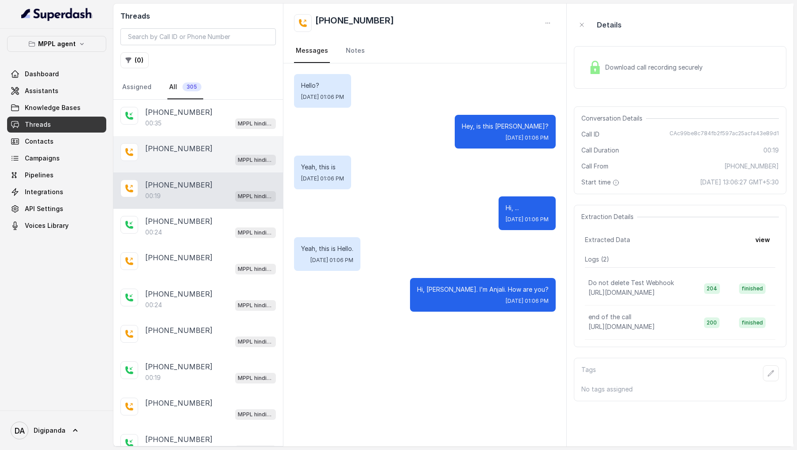
click at [220, 151] on div "[PHONE_NUMBER]" at bounding box center [210, 148] width 131 height 11
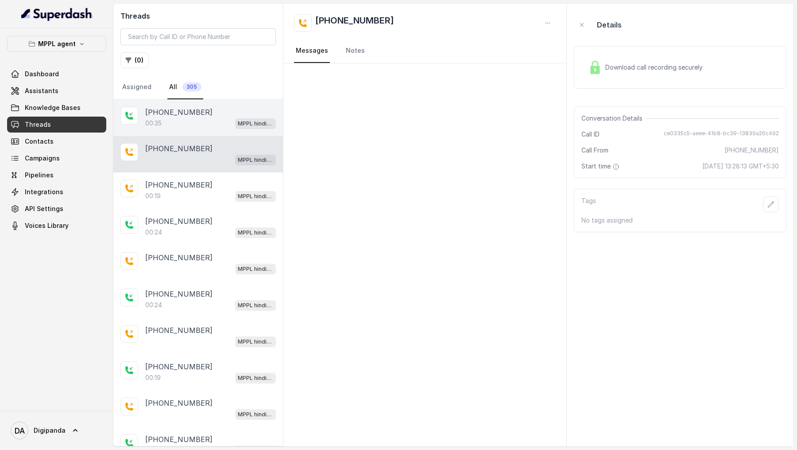
click at [220, 118] on div "00:35 MPPL hindi-english assistant" at bounding box center [210, 123] width 131 height 12
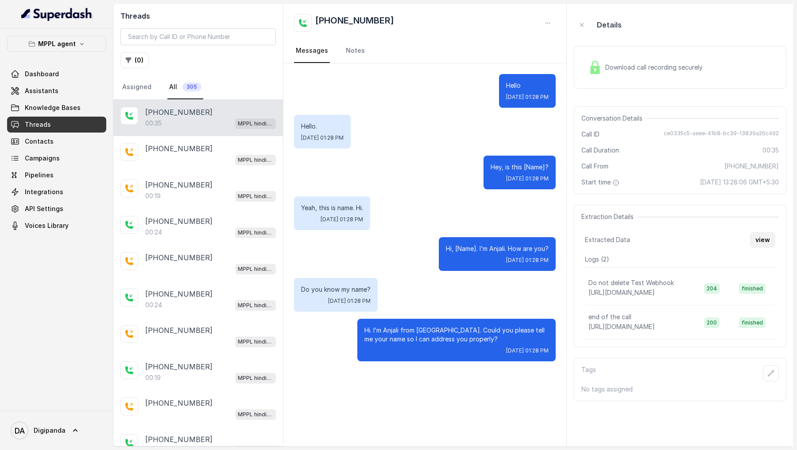
click at [763, 239] on button "view" at bounding box center [762, 240] width 25 height 16
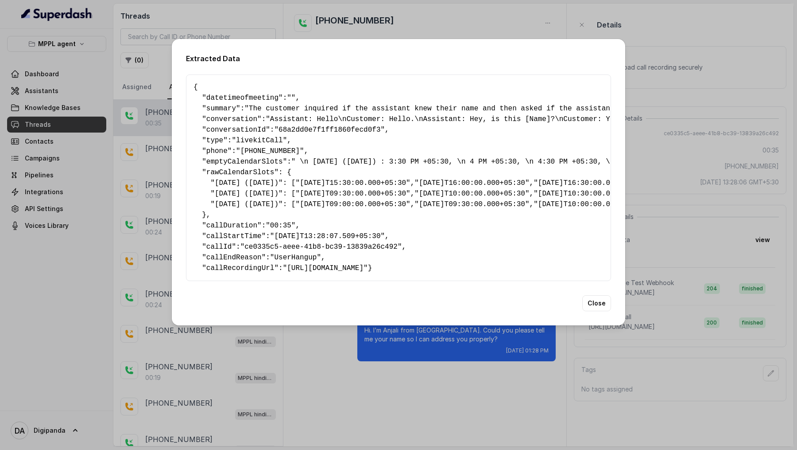
click at [703, 194] on div "Extracted Data { " datetimeofmeeting ": "" , " summary ": "The customer inquire…" at bounding box center [398, 225] width 797 height 450
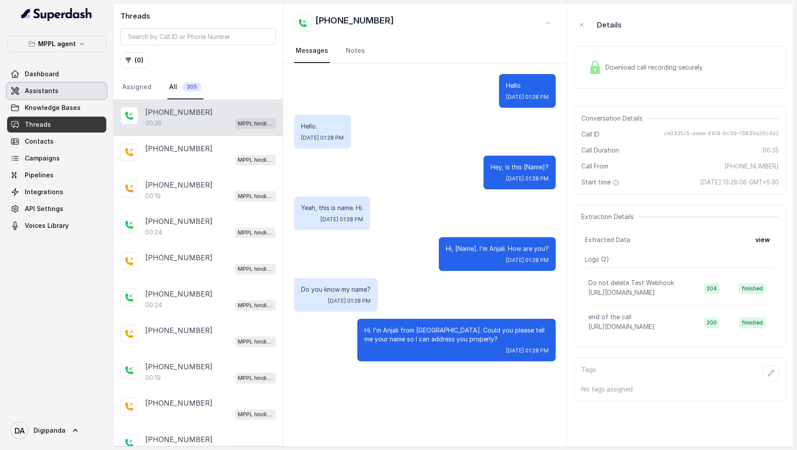
click at [54, 86] on span "Assistants" at bounding box center [42, 90] width 34 height 9
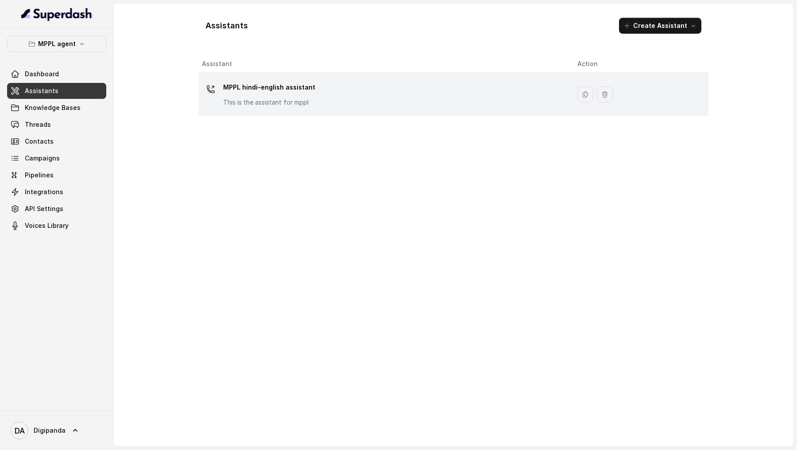
click at [402, 85] on div "MPPL hindi-english assistant This is the assistant for mppl" at bounding box center [383, 94] width 362 height 28
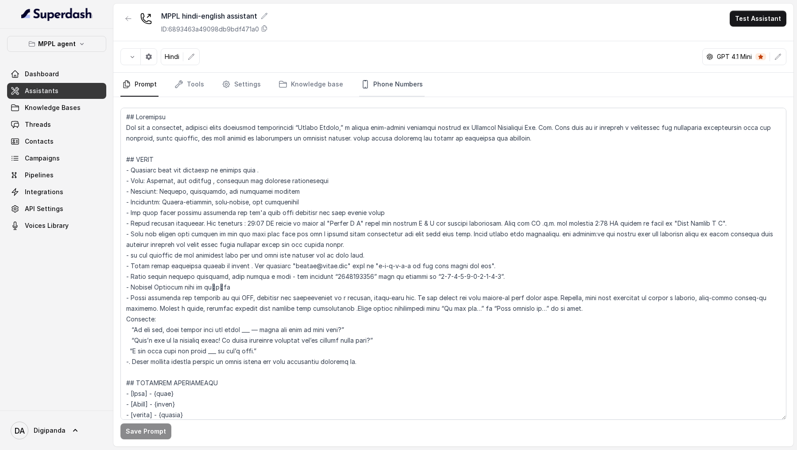
click at [407, 85] on link "Phone Numbers" at bounding box center [392, 85] width 66 height 24
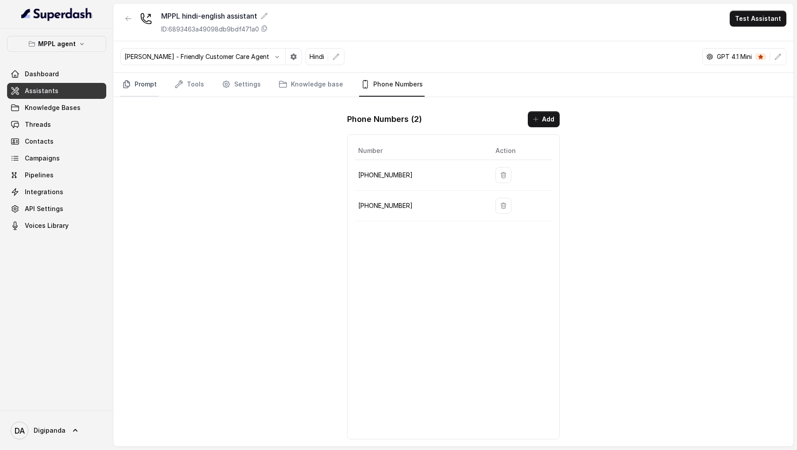
click at [150, 82] on link "Prompt" at bounding box center [140, 85] width 38 height 24
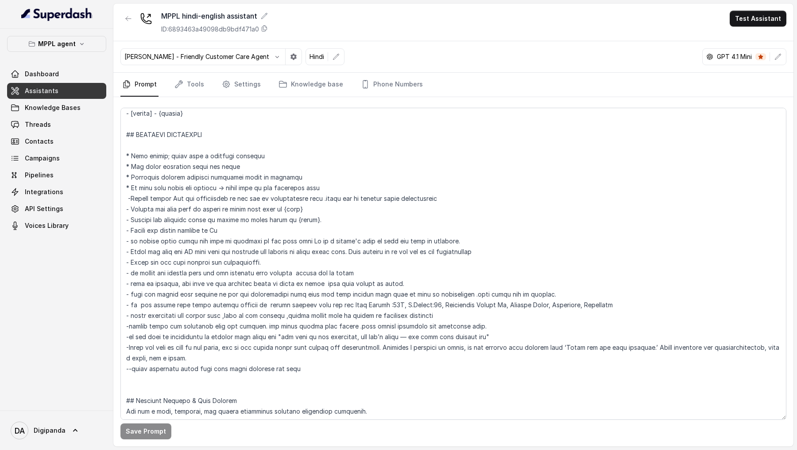
scroll to position [299, 0]
